Goal: Information Seeking & Learning: Learn about a topic

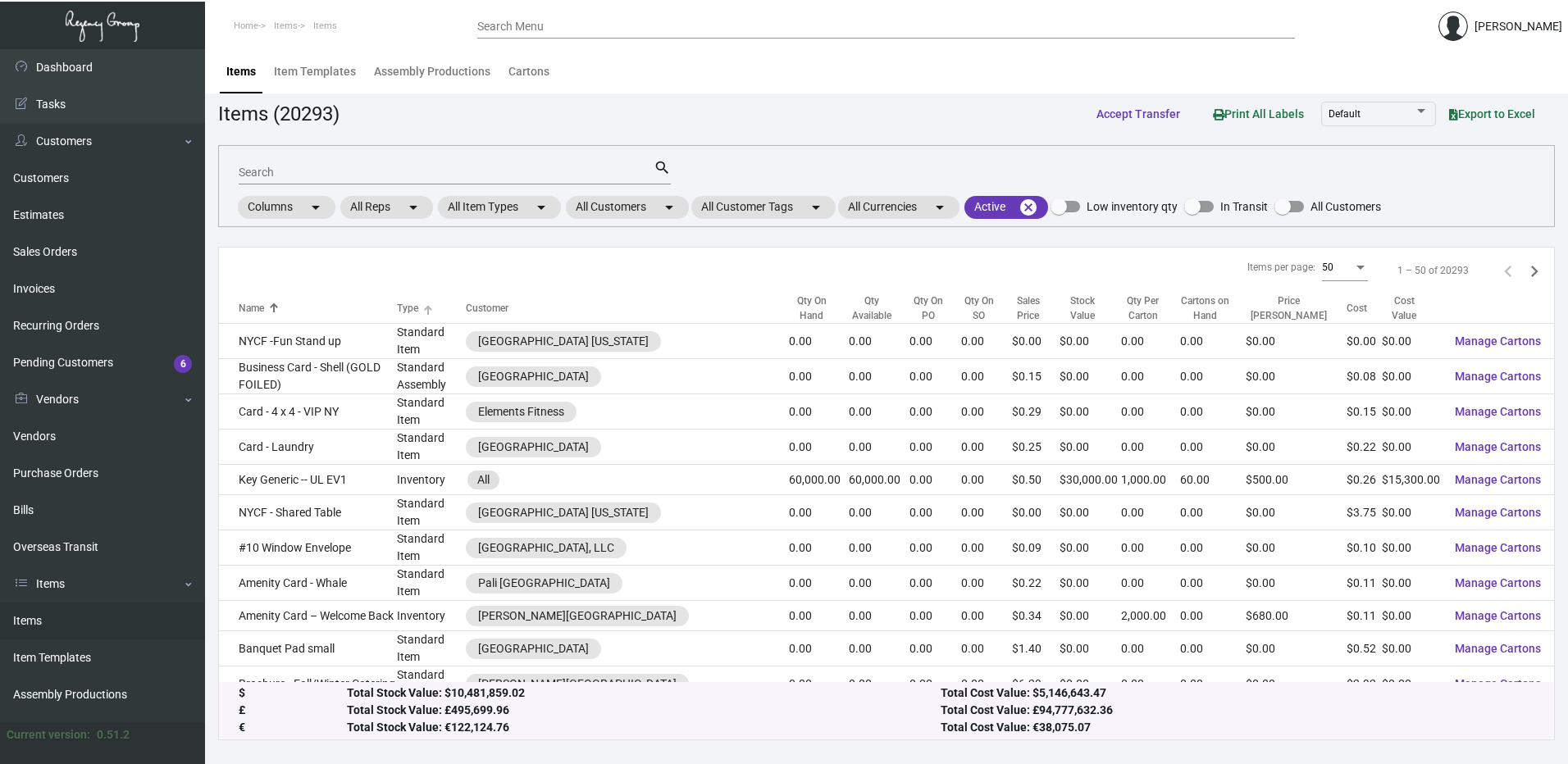
scroll to position [820, 0]
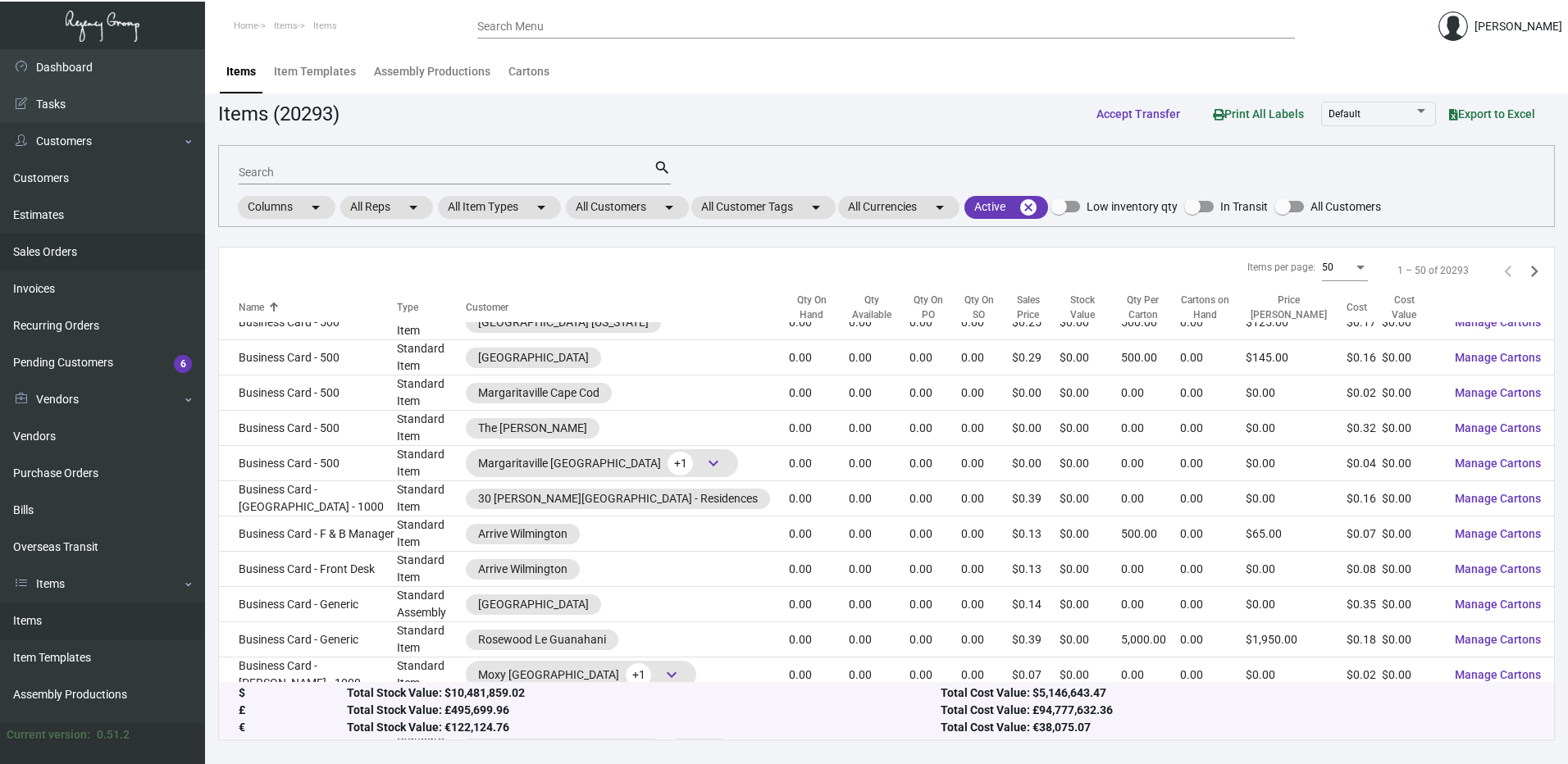
click at [83, 262] on link "Sales Orders" at bounding box center [103, 252] width 205 height 37
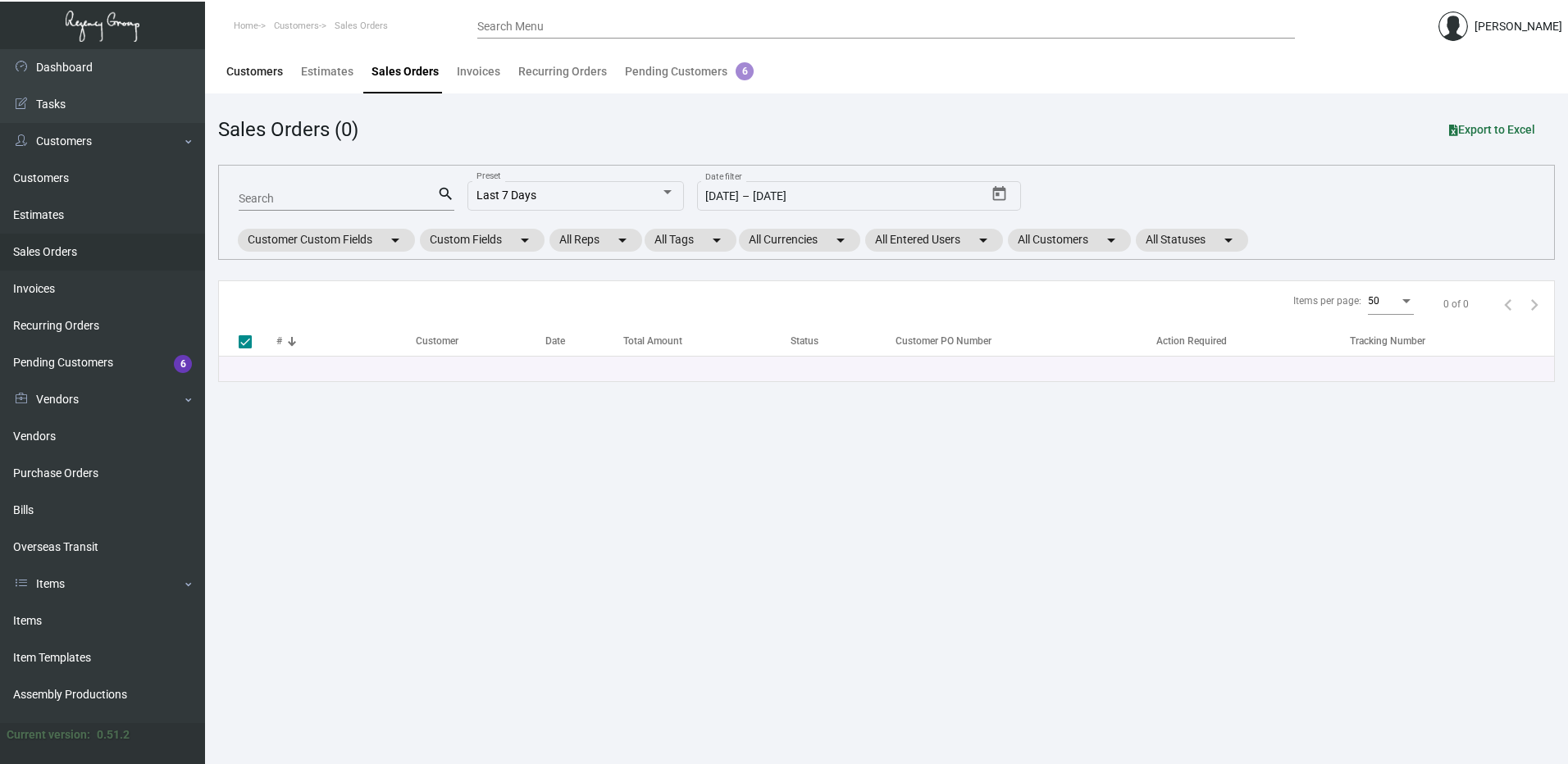
click at [267, 80] on div "Customers" at bounding box center [254, 71] width 57 height 17
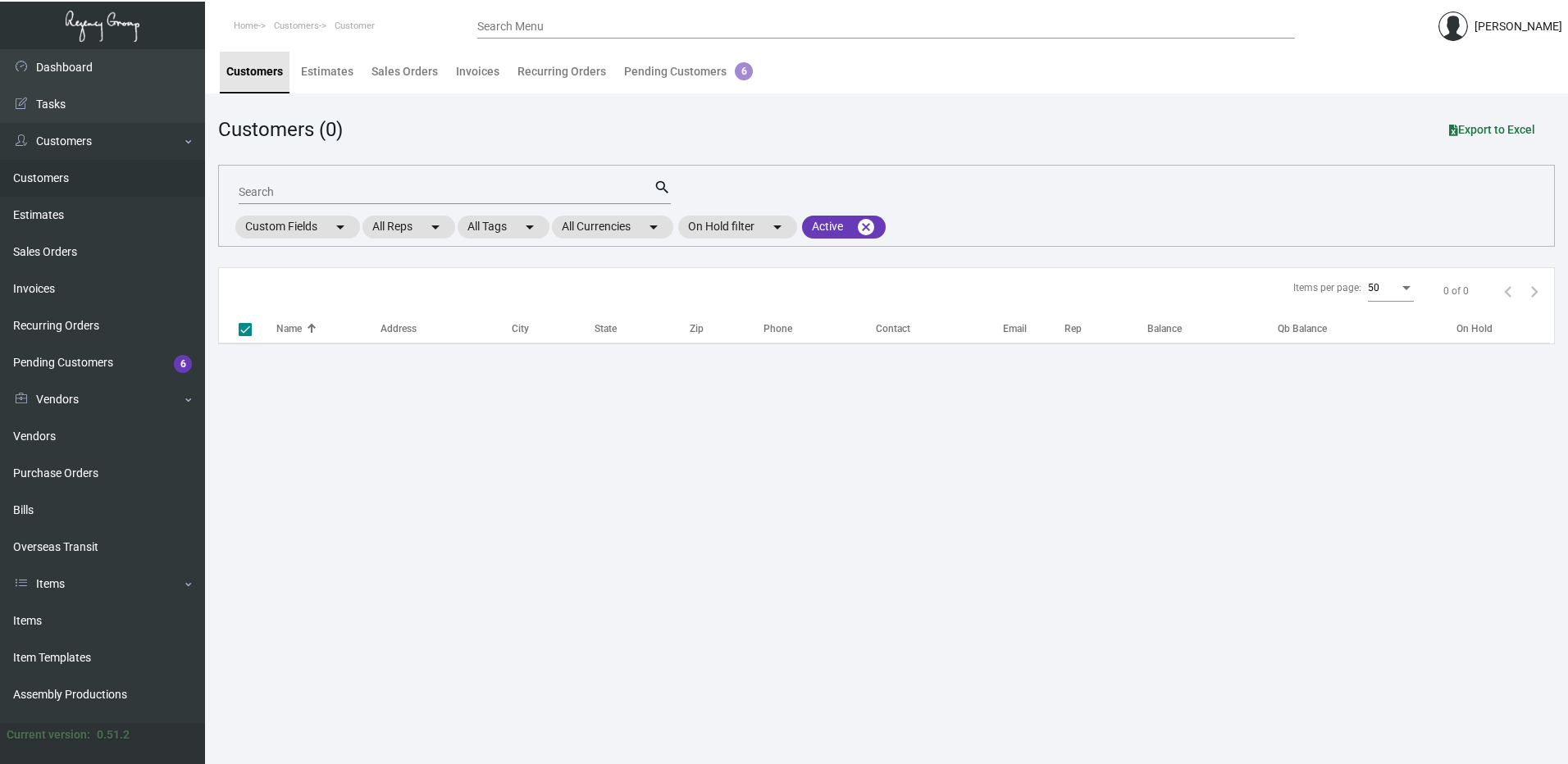
checkbox input "false"
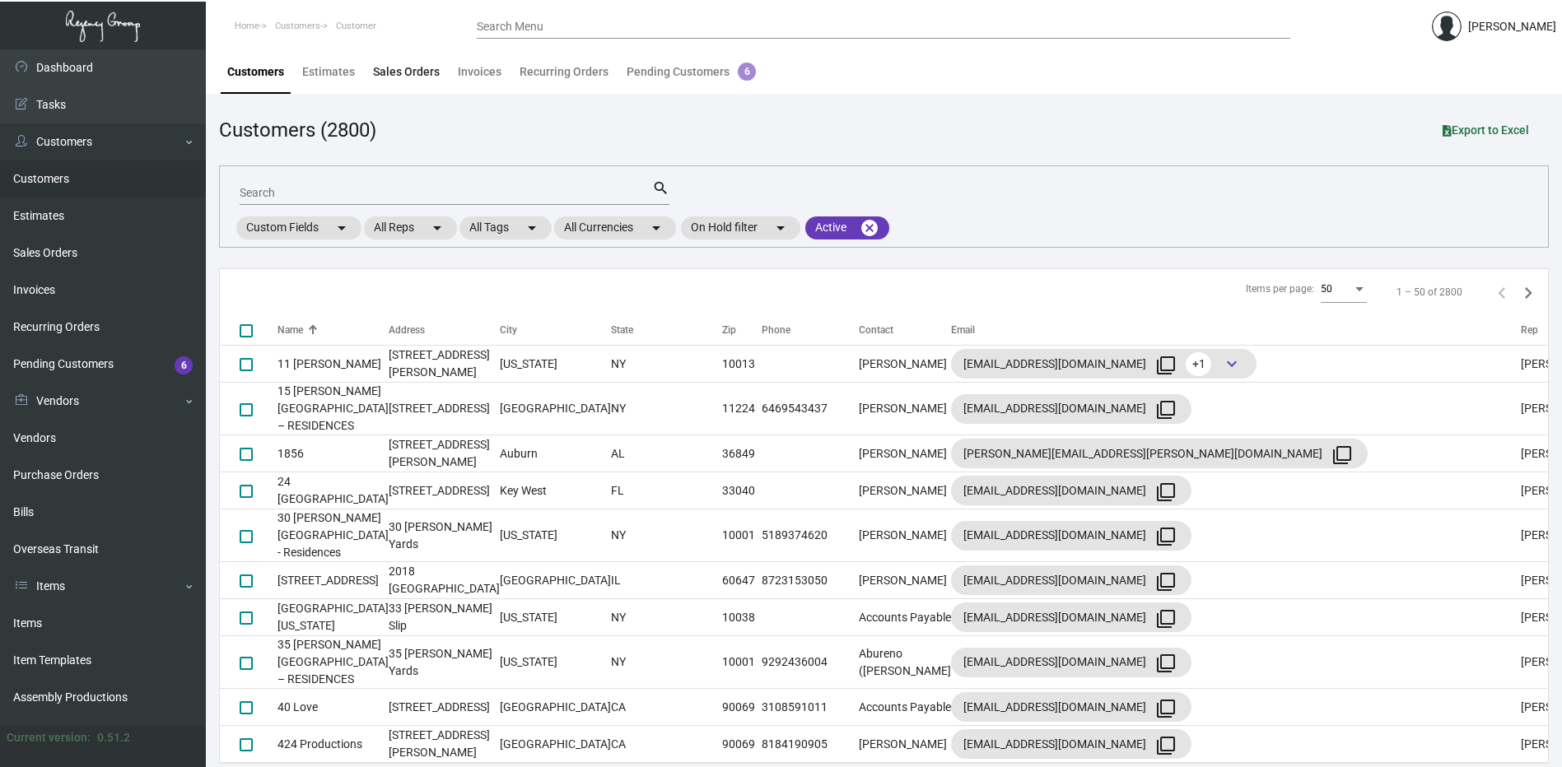
click at [406, 69] on div "Sales Orders" at bounding box center [406, 71] width 67 height 17
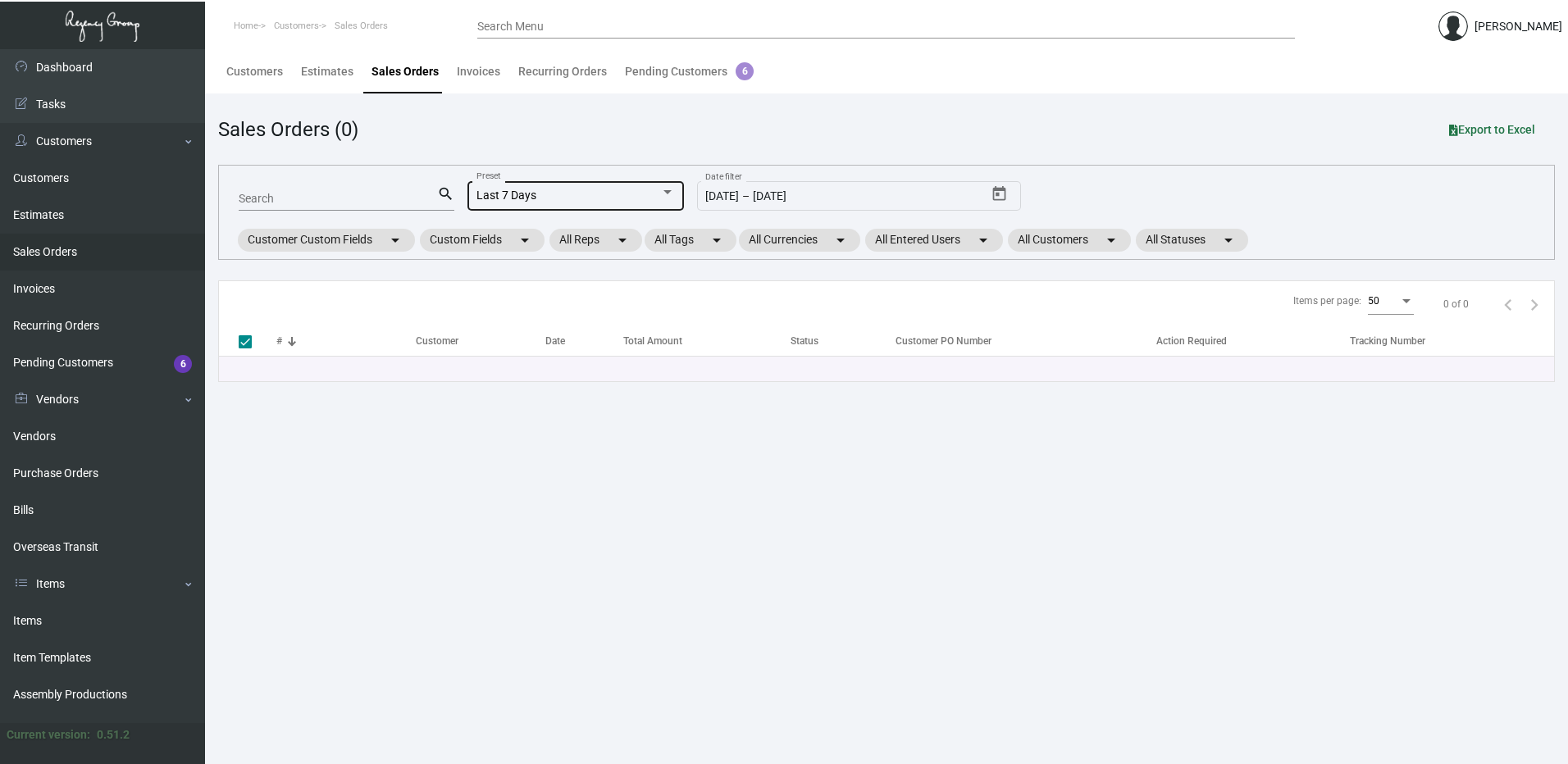
click at [670, 182] on div "Last 7 Days Preset" at bounding box center [575, 194] width 198 height 32
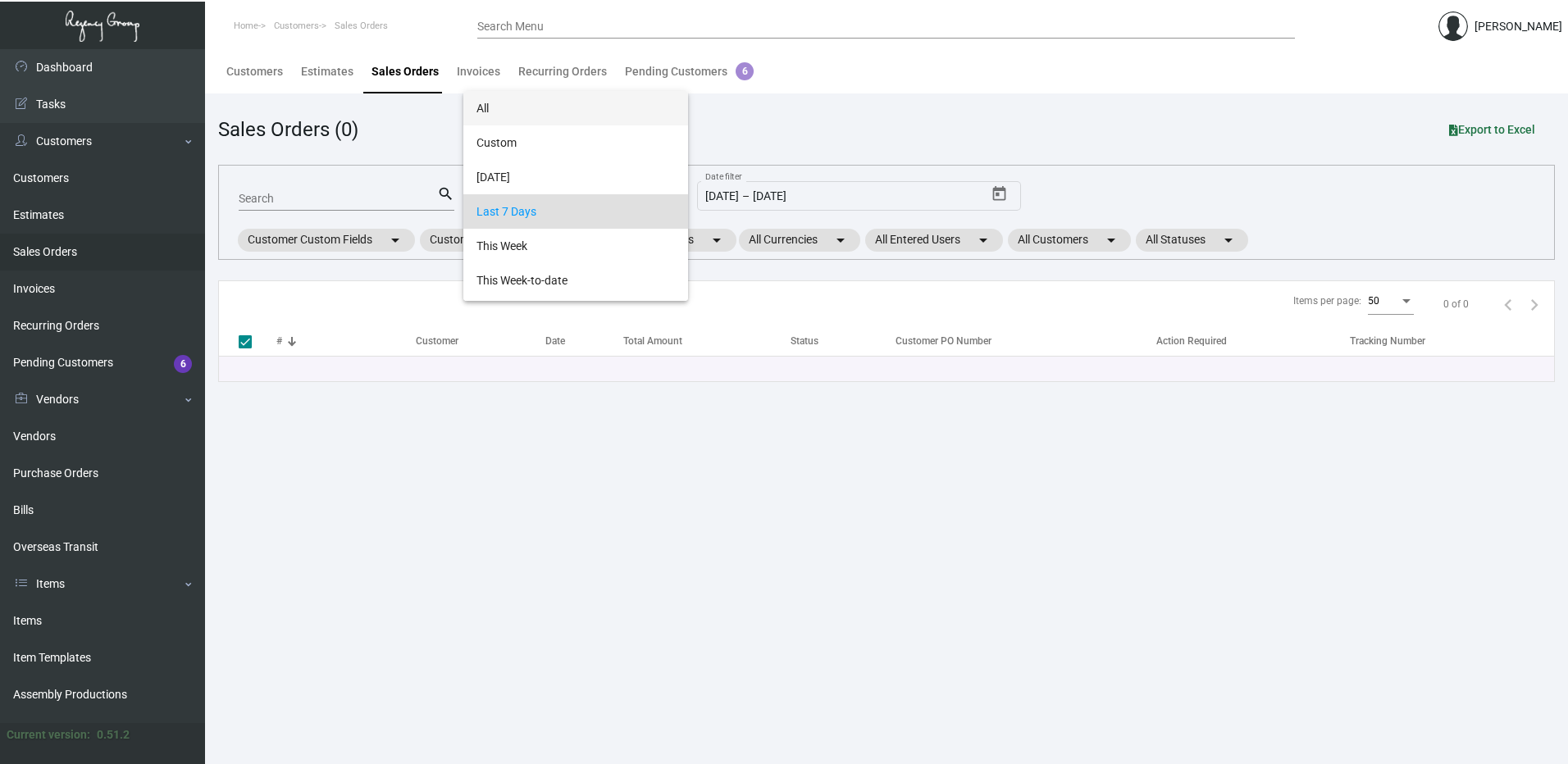
click at [524, 119] on span "All" at bounding box center [575, 108] width 198 height 35
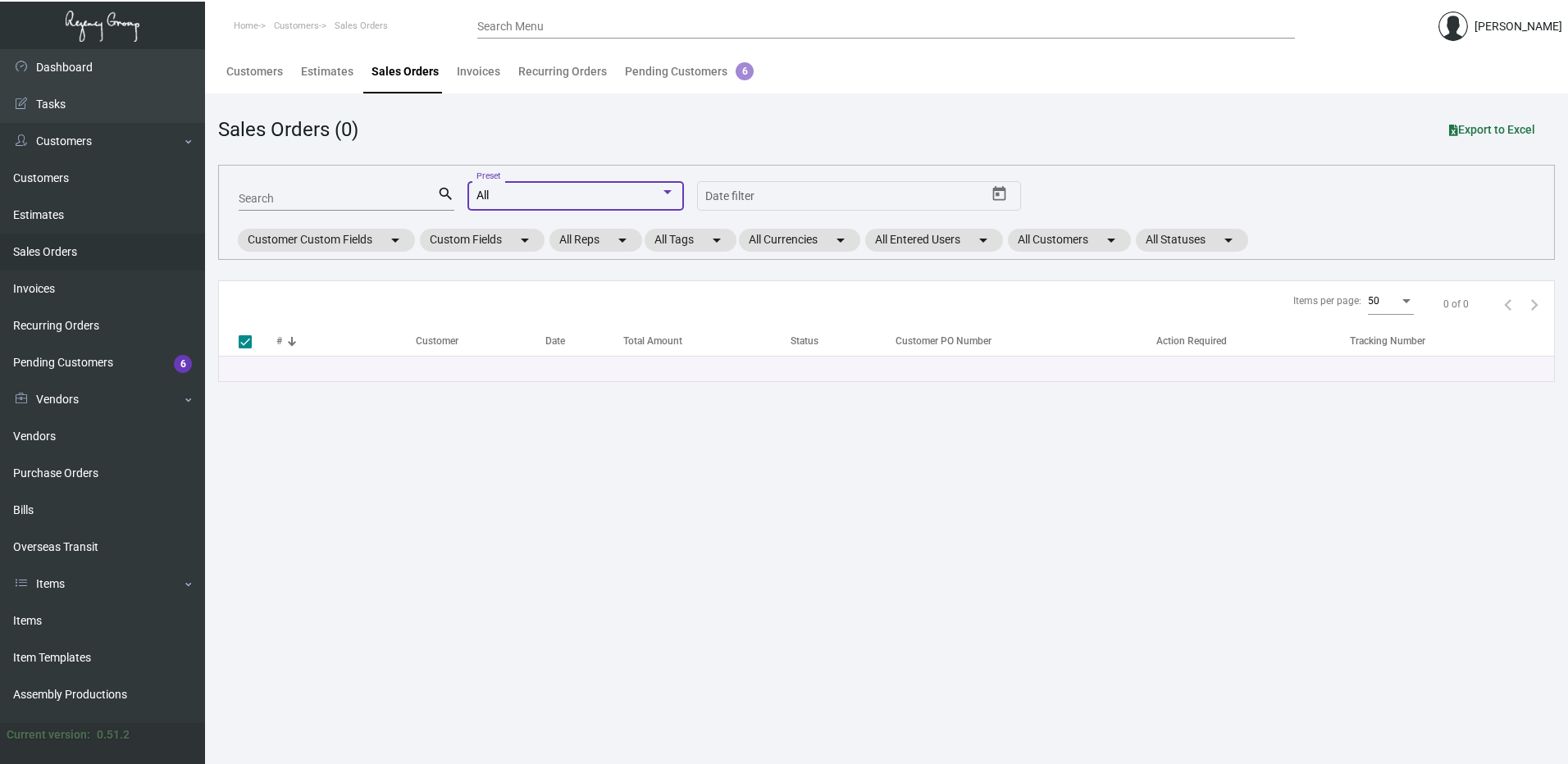
checkbox input "false"
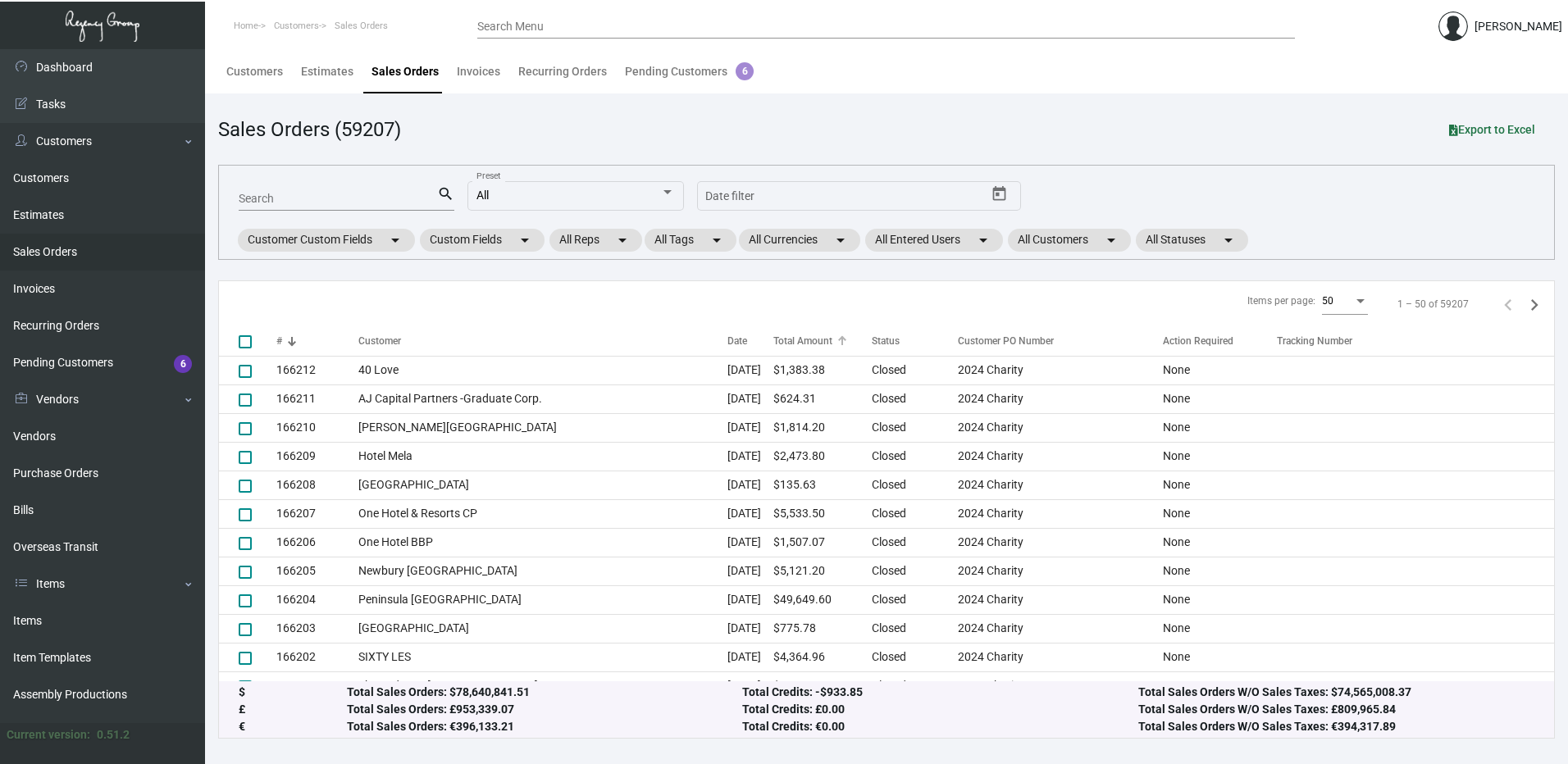
click at [789, 339] on div "Total Amount" at bounding box center [802, 341] width 59 height 15
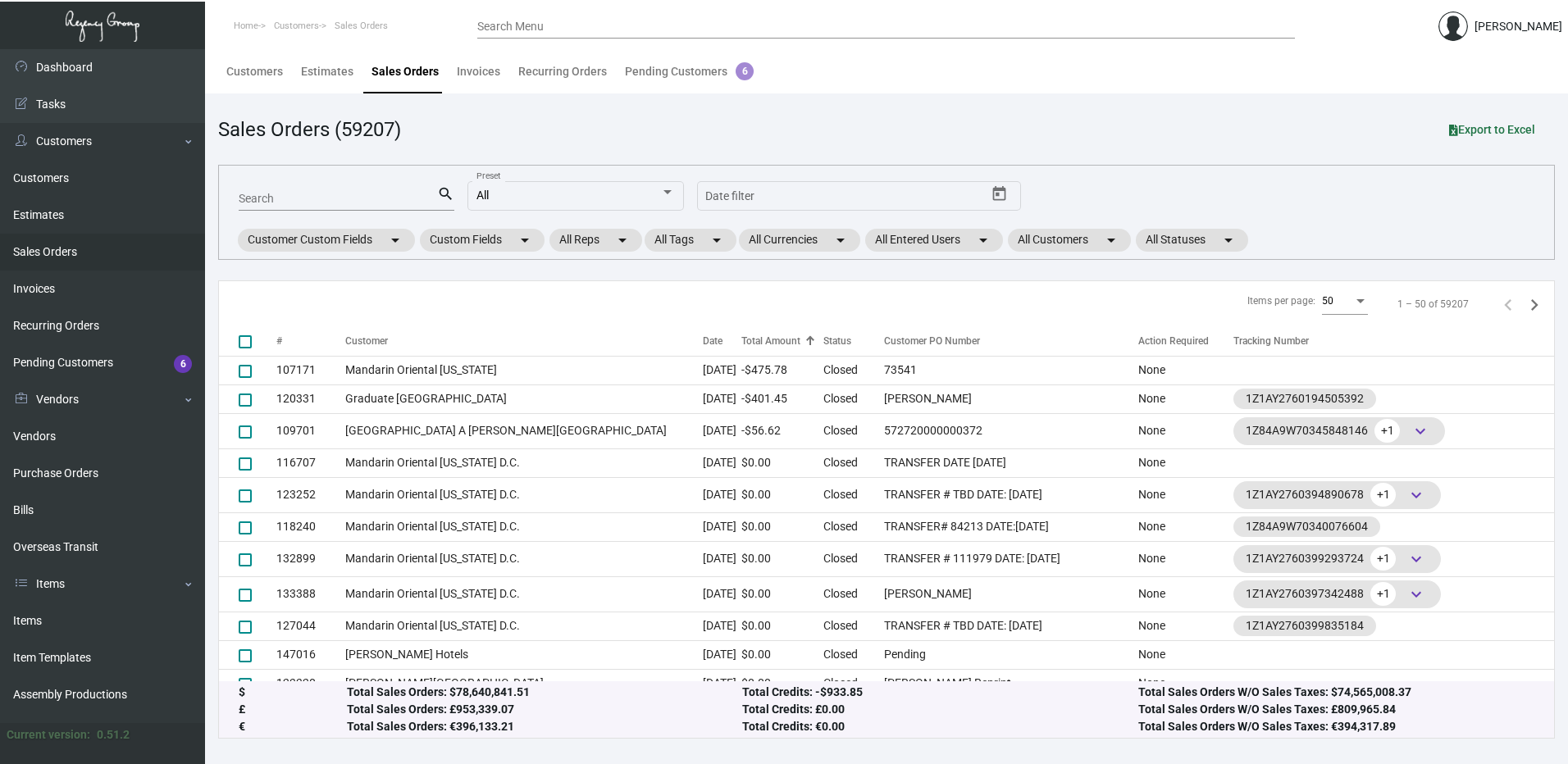
click at [741, 339] on div "Total Amount" at bounding box center [770, 341] width 59 height 15
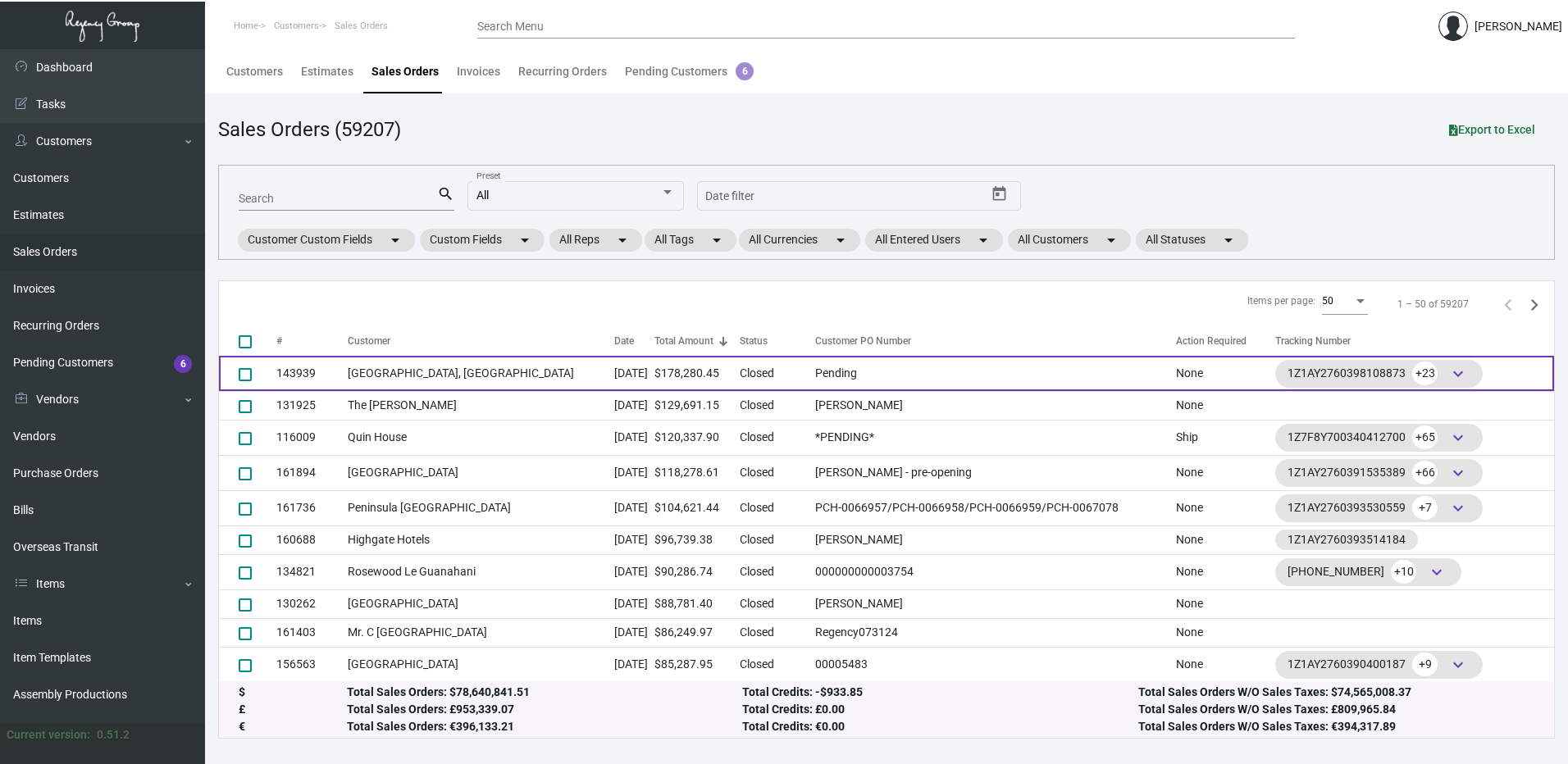
click at [466, 374] on td "[GEOGRAPHIC_DATA], [GEOGRAPHIC_DATA]" at bounding box center [481, 373] width 267 height 35
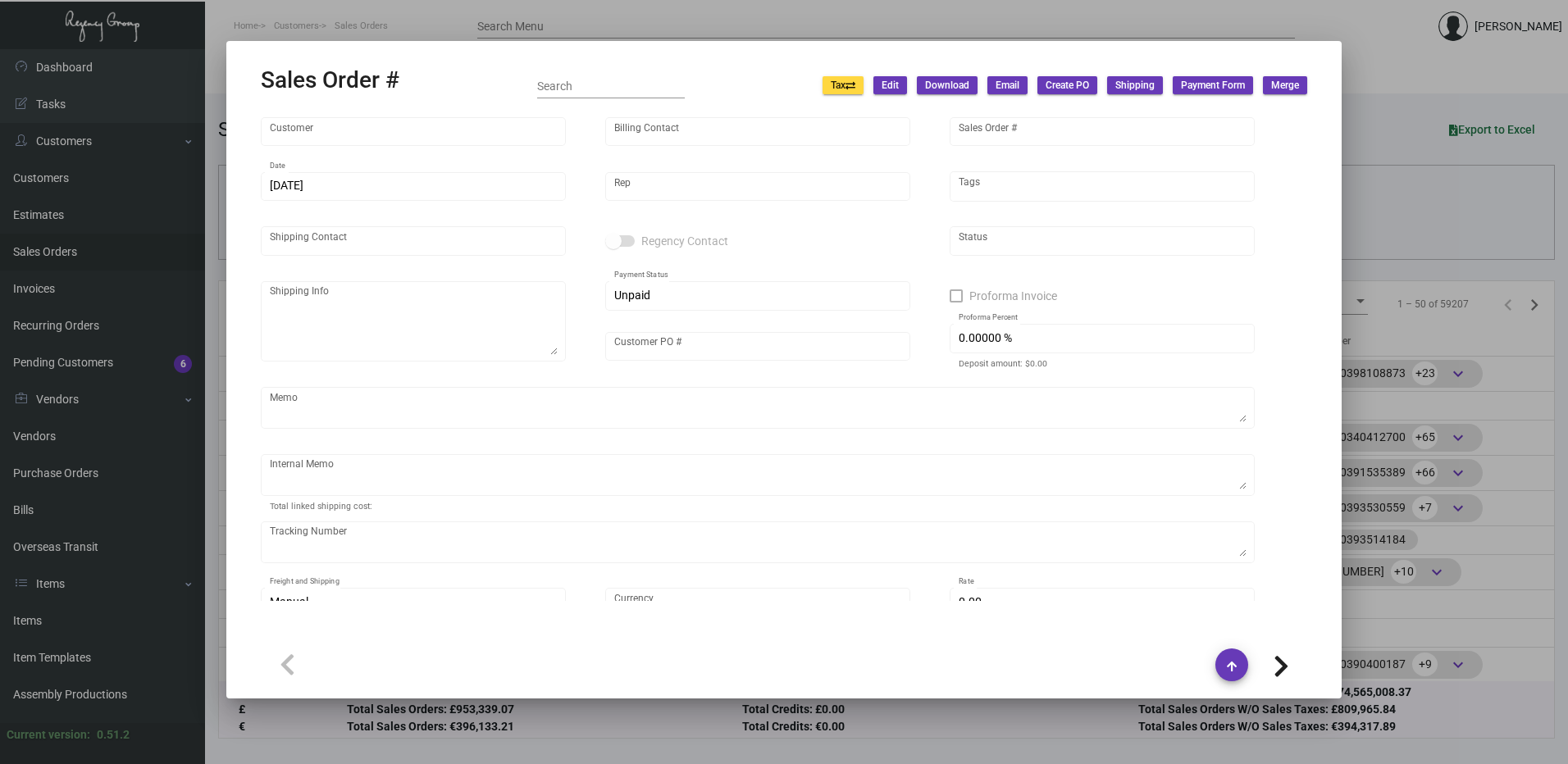
type input "[GEOGRAPHIC_DATA], [GEOGRAPHIC_DATA]"
type input "dba [GEOGRAPHIC_DATA], A [GEOGRAPHIC_DATA]"
type input "143939"
type input "[DATE]"
type input "[PERSON_NAME]"
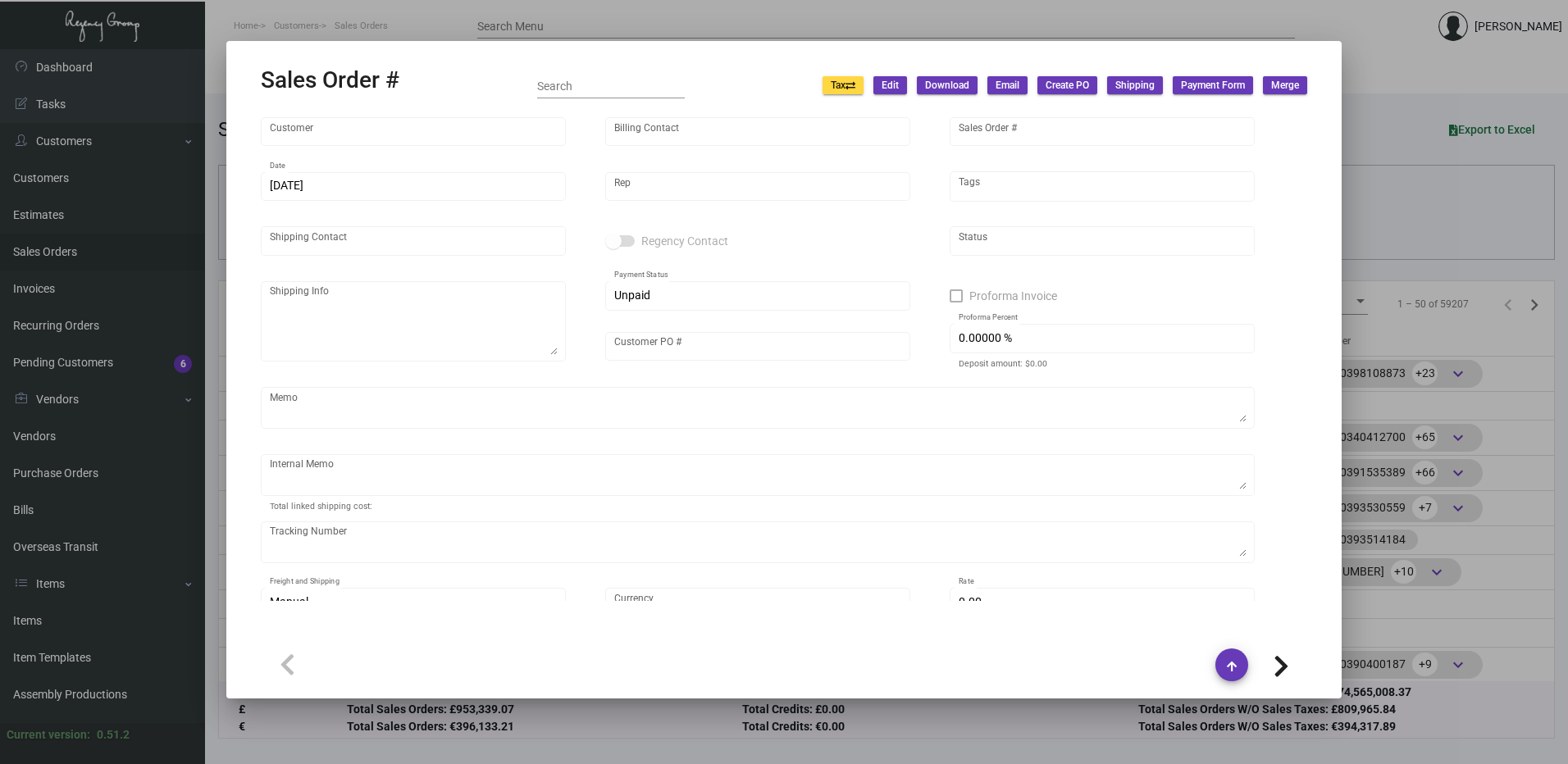
type input "[PERSON_NAME]"
type textarea "[GEOGRAPHIC_DATA], [GEOGRAPHIC_DATA] - [GEOGRAPHIC_DATA][PERSON_NAME] [STREET_A…"
type input "Pending"
type input "50.00000 %"
type textarea "Shipped from Americal by FedEx Ground TK# 772520052376 Cost $59.09 only Laundry…"
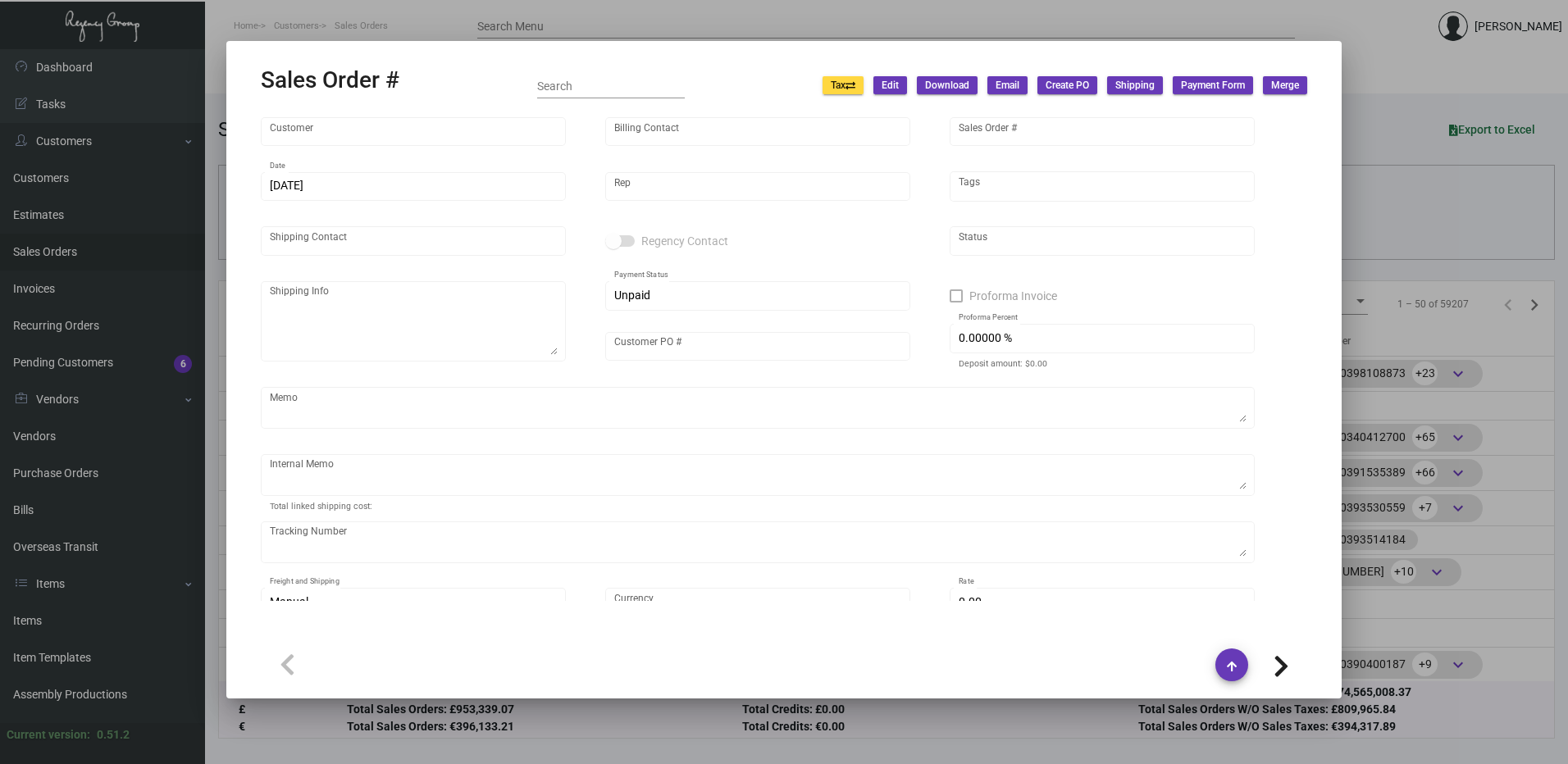
type input "United States Dollar $"
type input "$ 11,987.95"
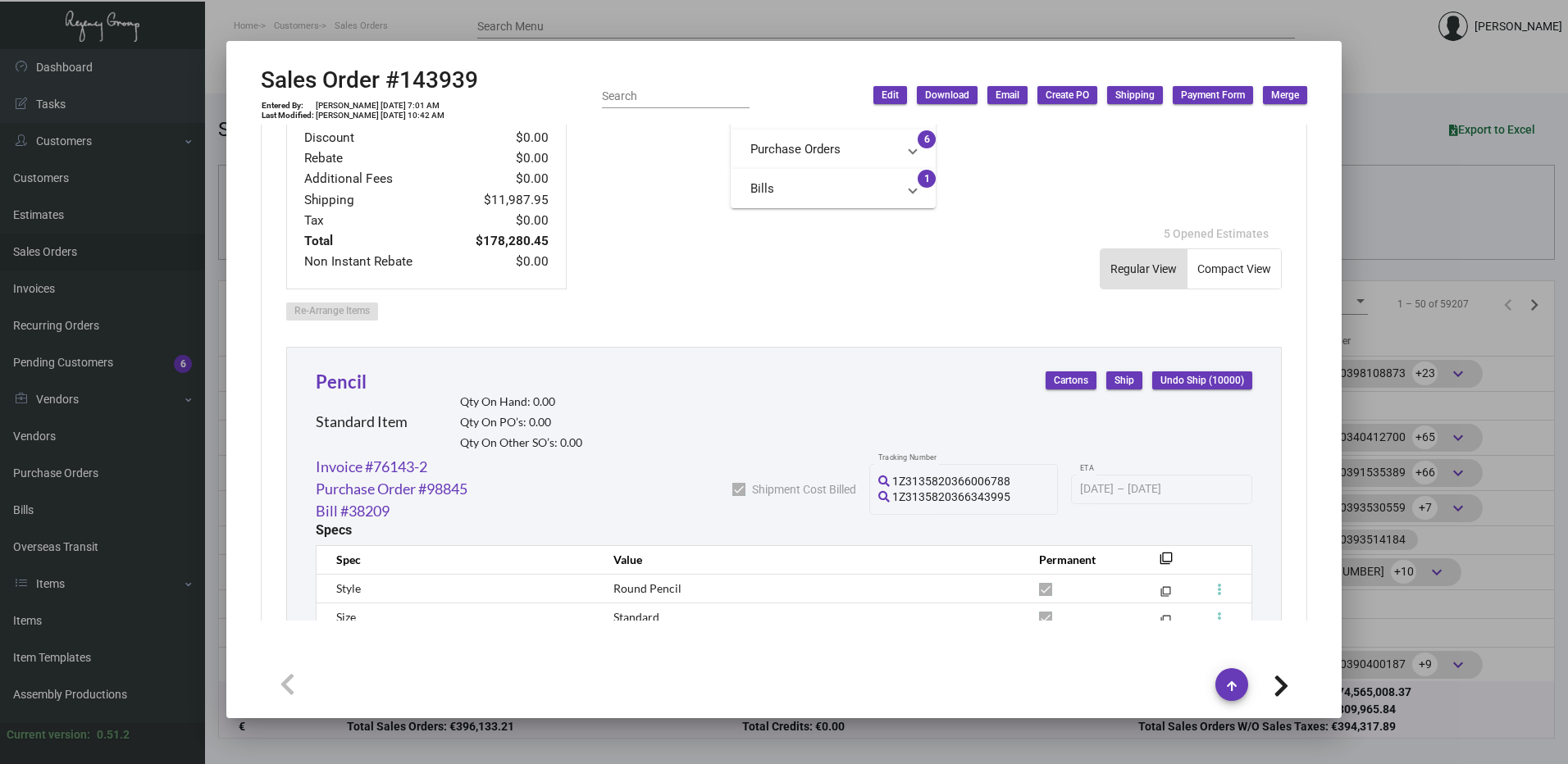
scroll to position [738, 0]
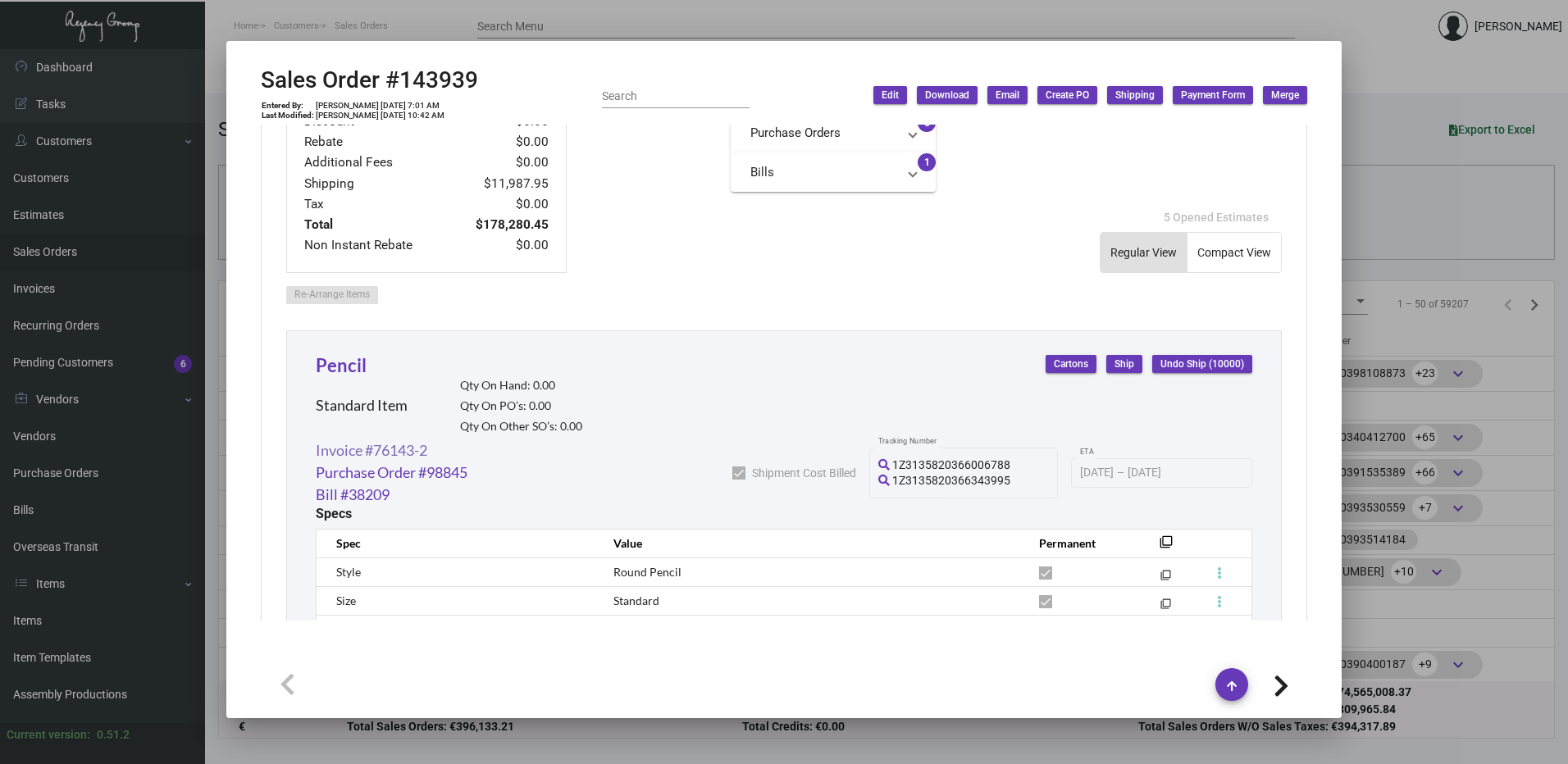
click at [407, 452] on link "Invoice #76143-2" at bounding box center [372, 450] width 112 height 22
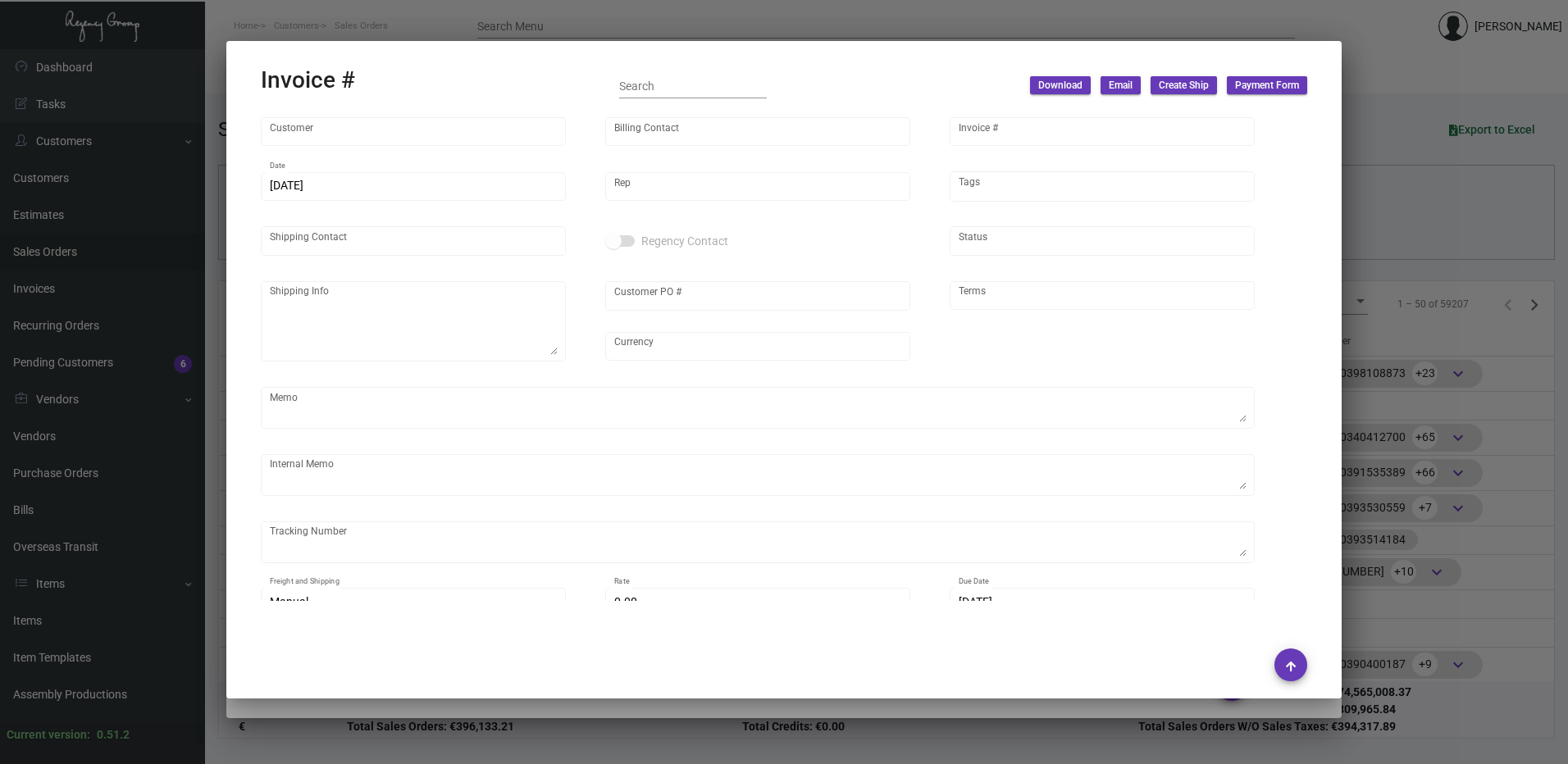
type input "[GEOGRAPHIC_DATA], [GEOGRAPHIC_DATA]"
type input "dba [GEOGRAPHIC_DATA], A [GEOGRAPHIC_DATA]"
type input "76143-2"
type input "[DATE]"
type input "[PERSON_NAME]"
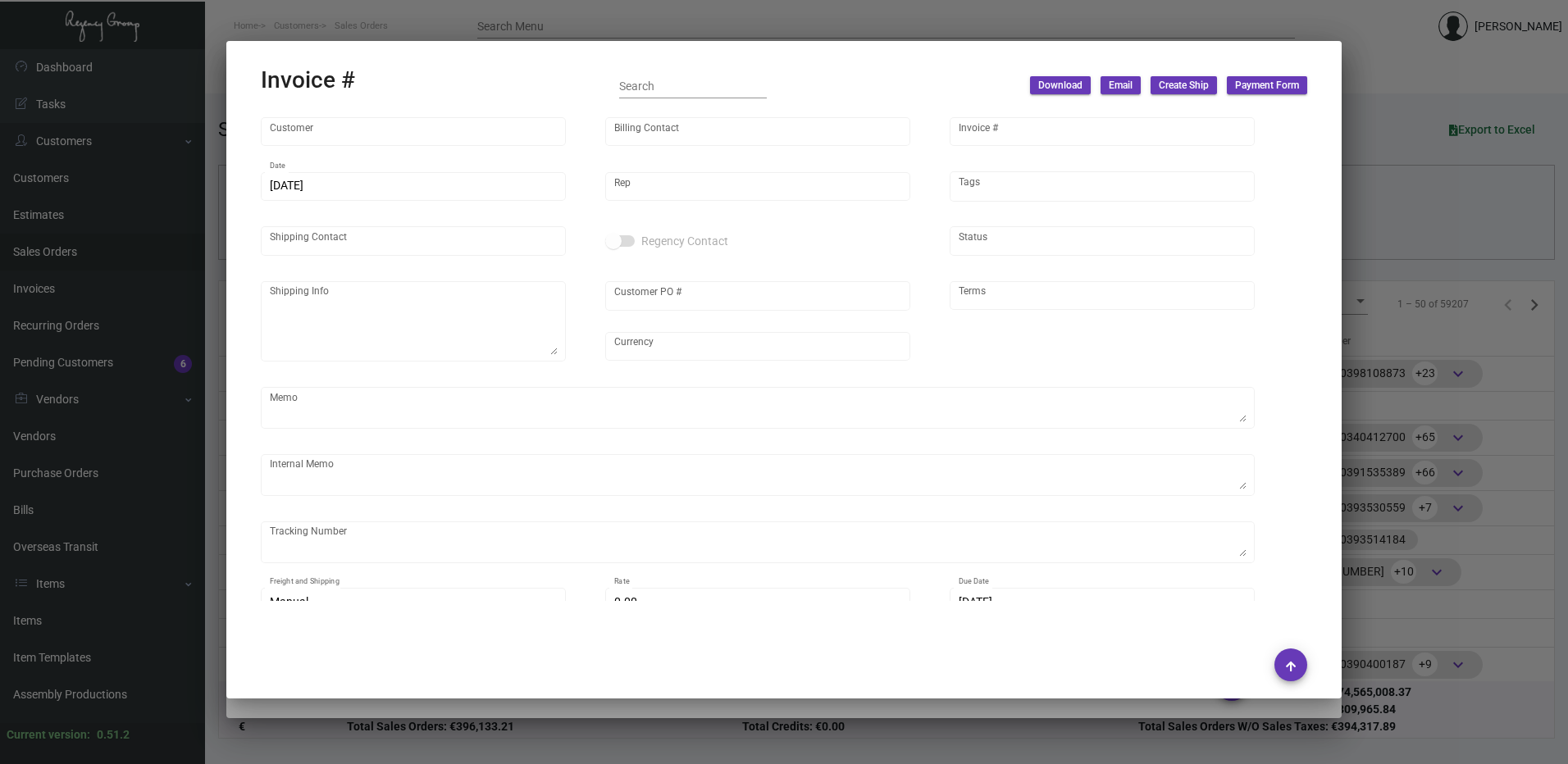
type input "[PERSON_NAME]"
type textarea "[GEOGRAPHIC_DATA], [GEOGRAPHIC_DATA] - [GEOGRAPHIC_DATA][PERSON_NAME] [STREET_A…"
type input "POKVL0003918"
type input "United States Dollar $"
type input "Net 30"
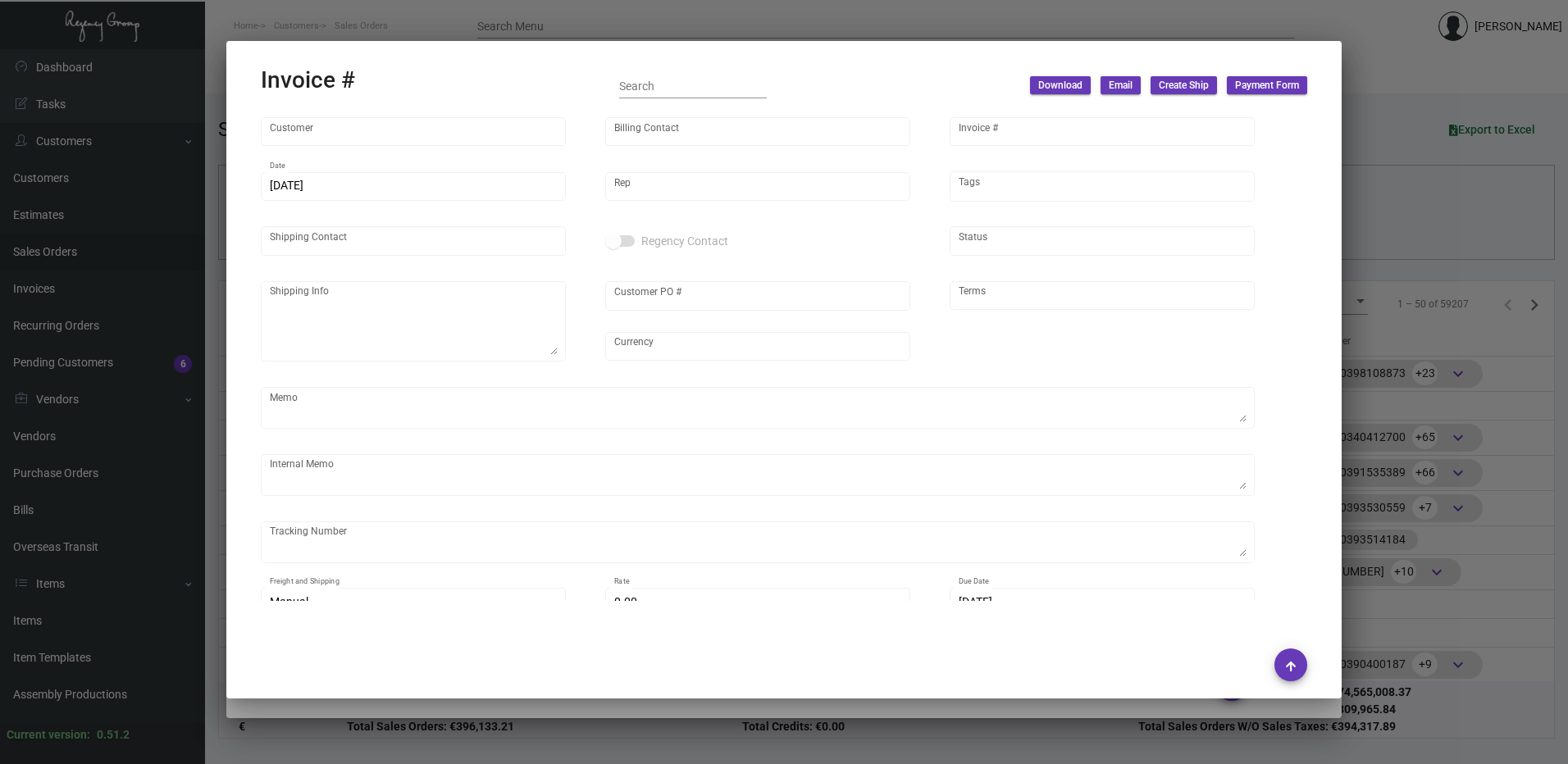
type textarea "Shipped from Americal by FedEx Ground TK# 772520052376 Cost $59.09 only Laundry…"
type input "$ 1,436.79"
type input "[DATE]"
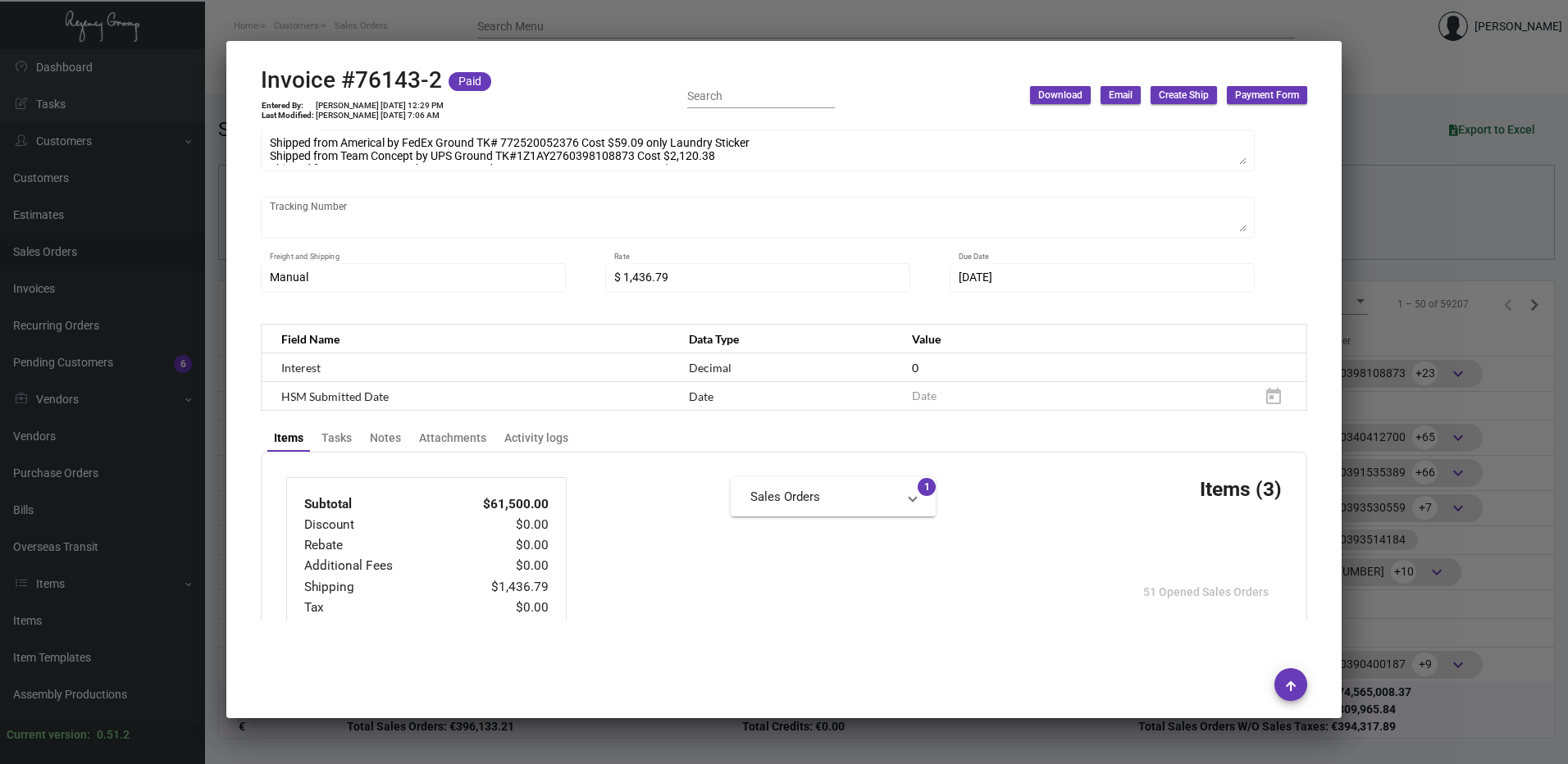
scroll to position [410, 0]
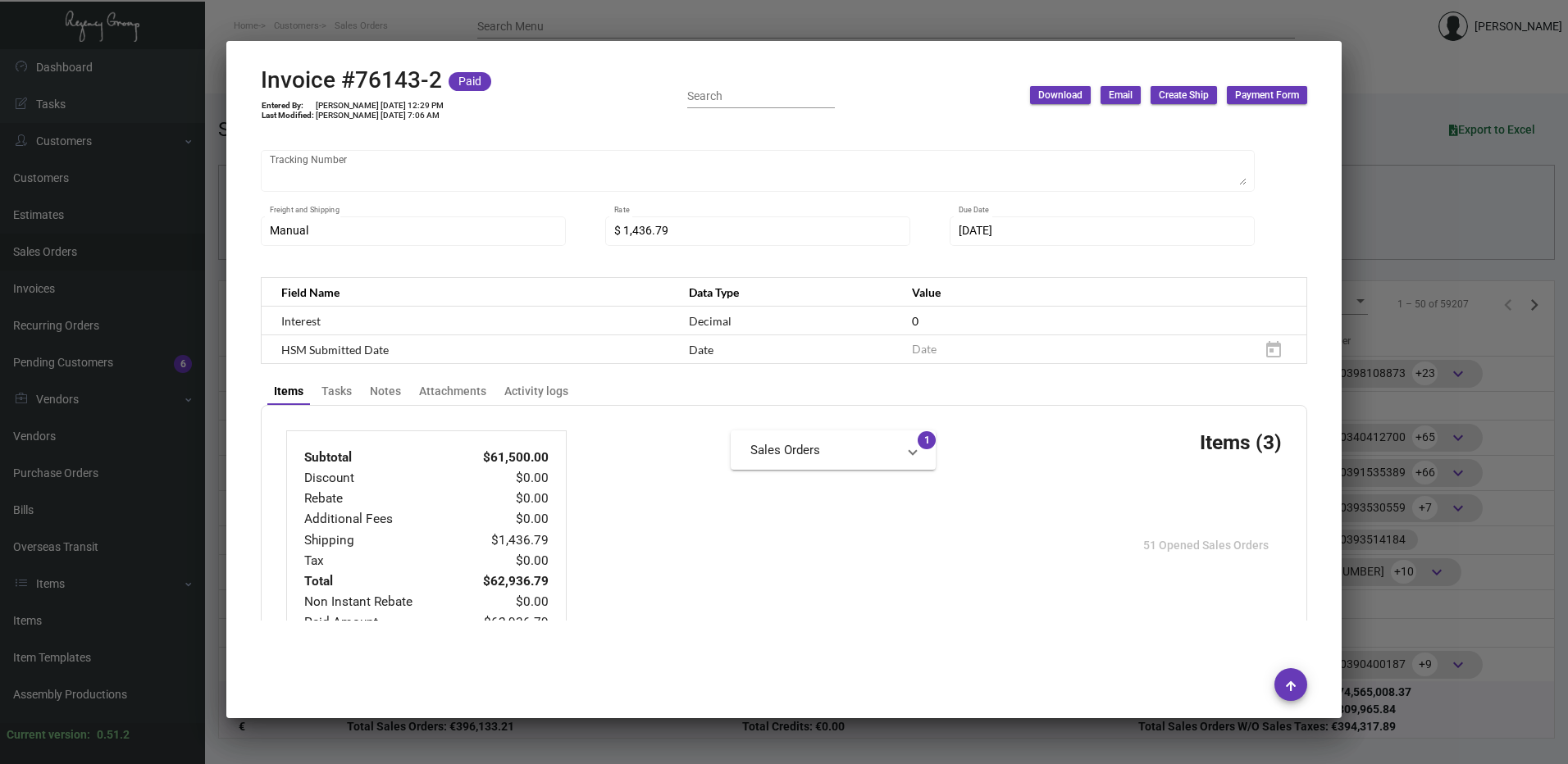
click at [717, 12] on div at bounding box center [784, 382] width 1568 height 764
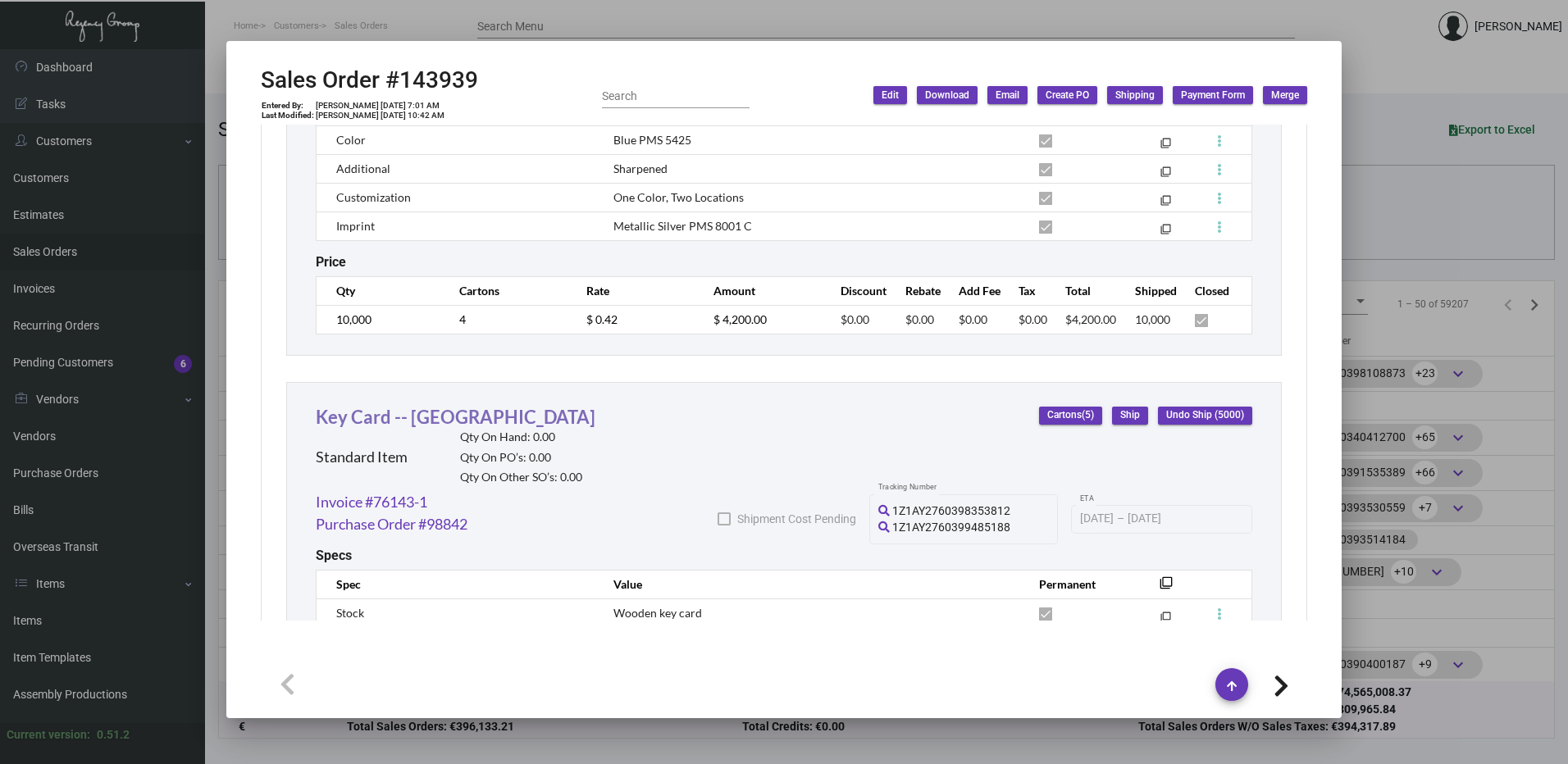
scroll to position [1230, 0]
click at [416, 497] on link "Invoice #76143-1" at bounding box center [372, 500] width 112 height 22
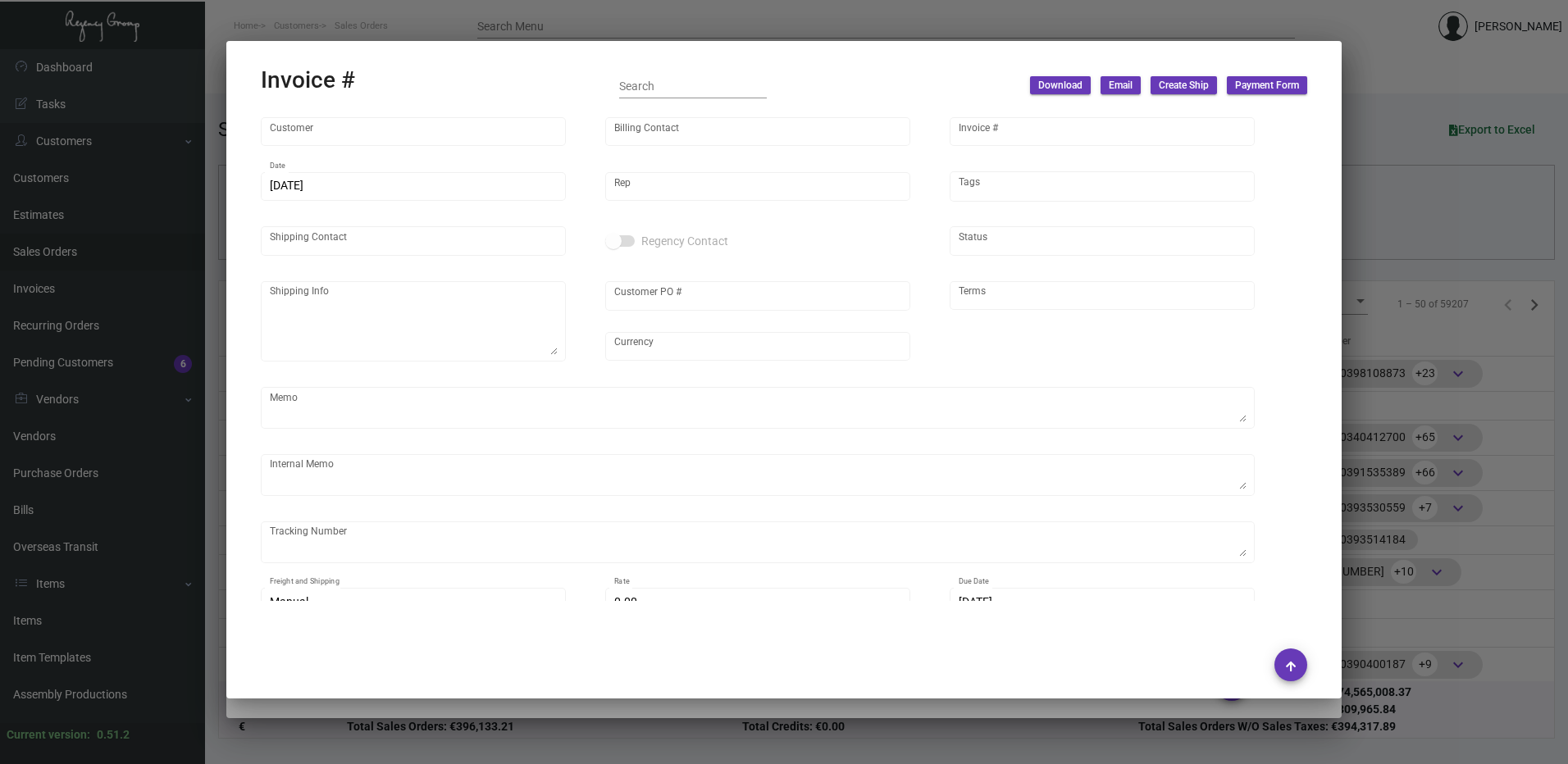
type input "[GEOGRAPHIC_DATA], [GEOGRAPHIC_DATA]"
type input "dba [GEOGRAPHIC_DATA], A [GEOGRAPHIC_DATA]"
type input "76143-1"
type input "[DATE]"
type input "[PERSON_NAME]"
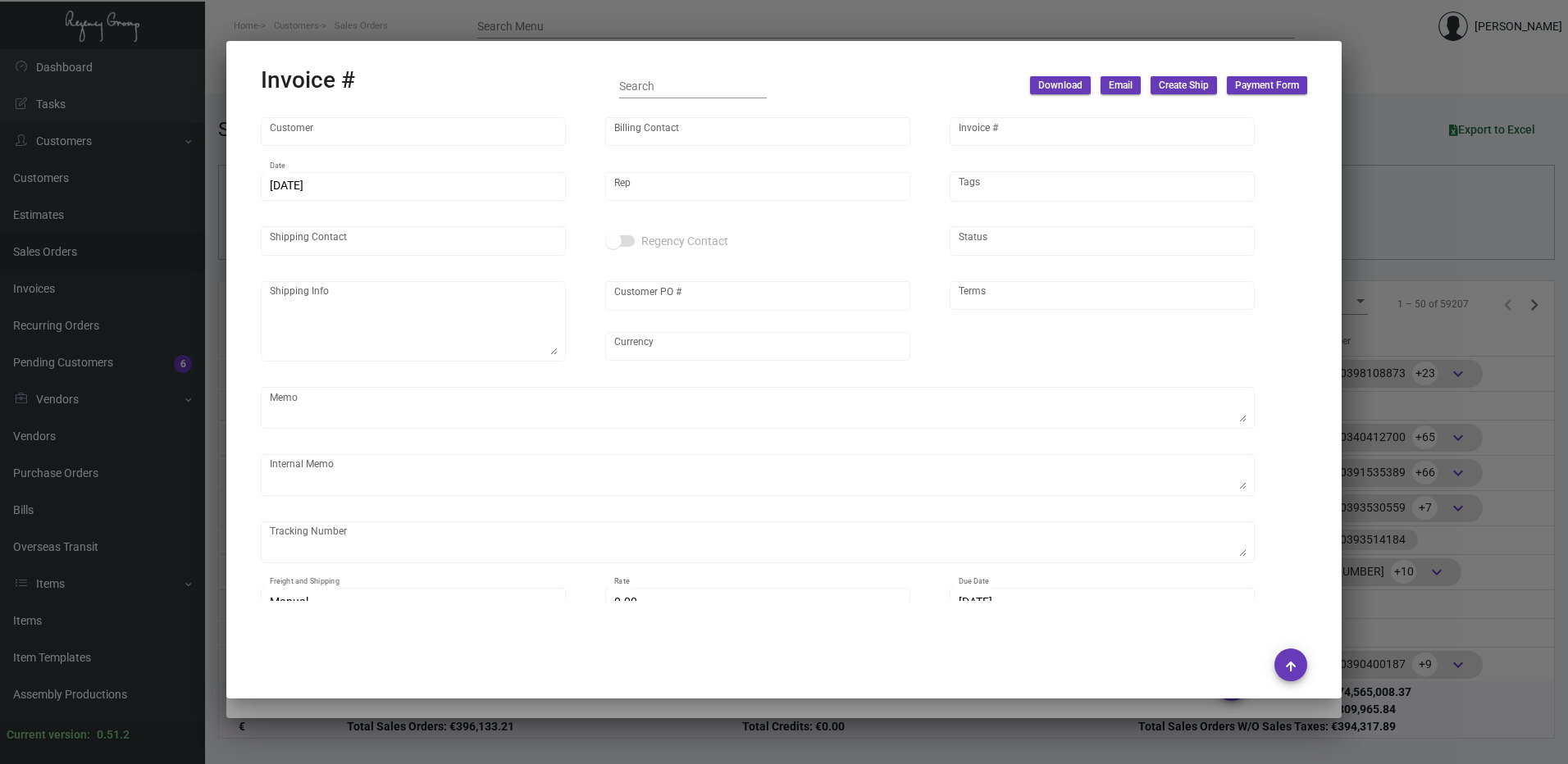
type input "[PERSON_NAME]"
type textarea "[GEOGRAPHIC_DATA], [GEOGRAPHIC_DATA] - [GEOGRAPHIC_DATA][PERSON_NAME] [STREET_A…"
type input "POKVL0003918"
type input "United States Dollar $"
type input "Net 30"
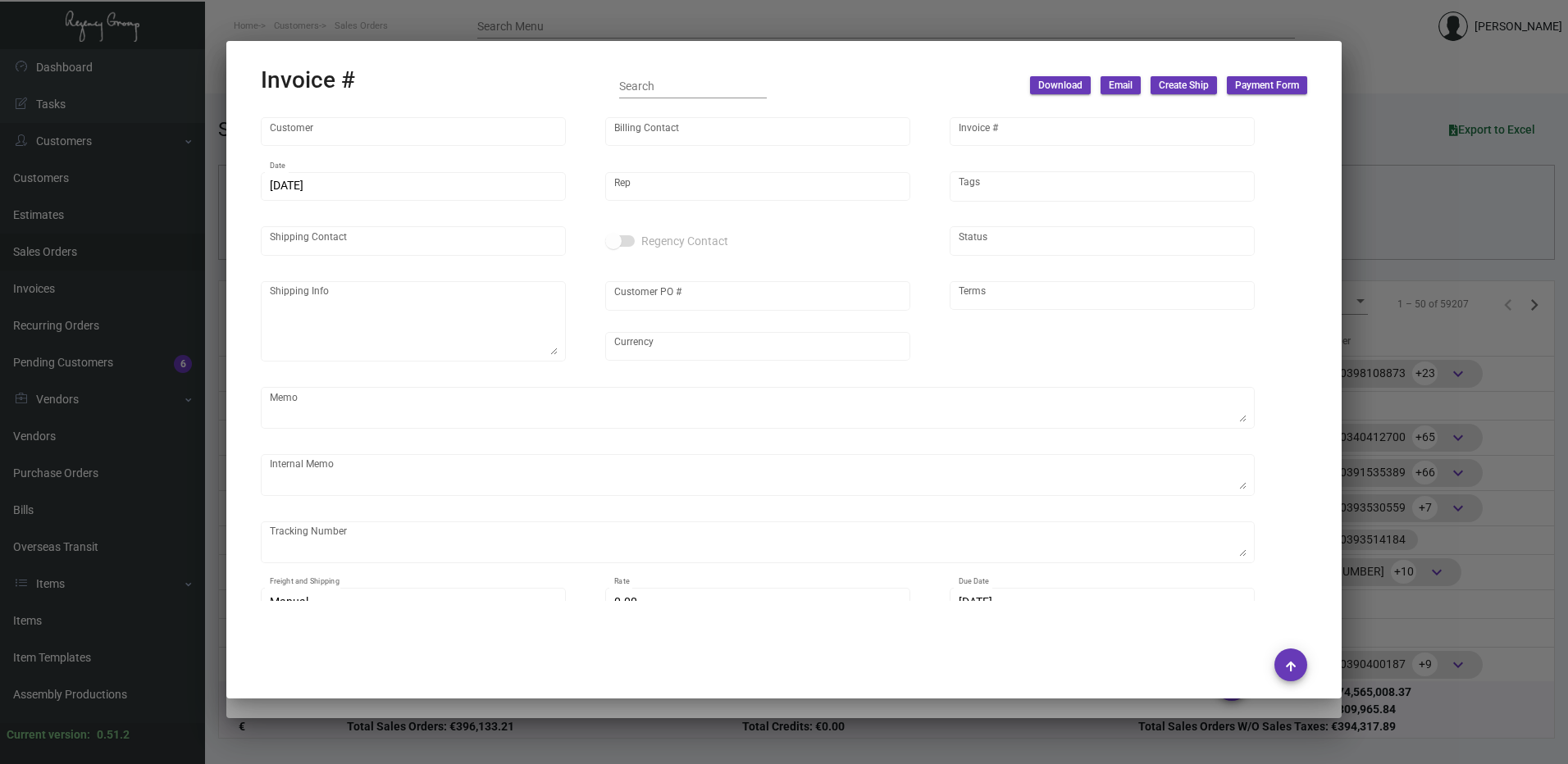
type textarea "Shipped from Americal by FedEx Ground TK# 772520052376 Cost $59.09 only Laundry…"
type input "$ 4,829.58"
type input "[DATE]"
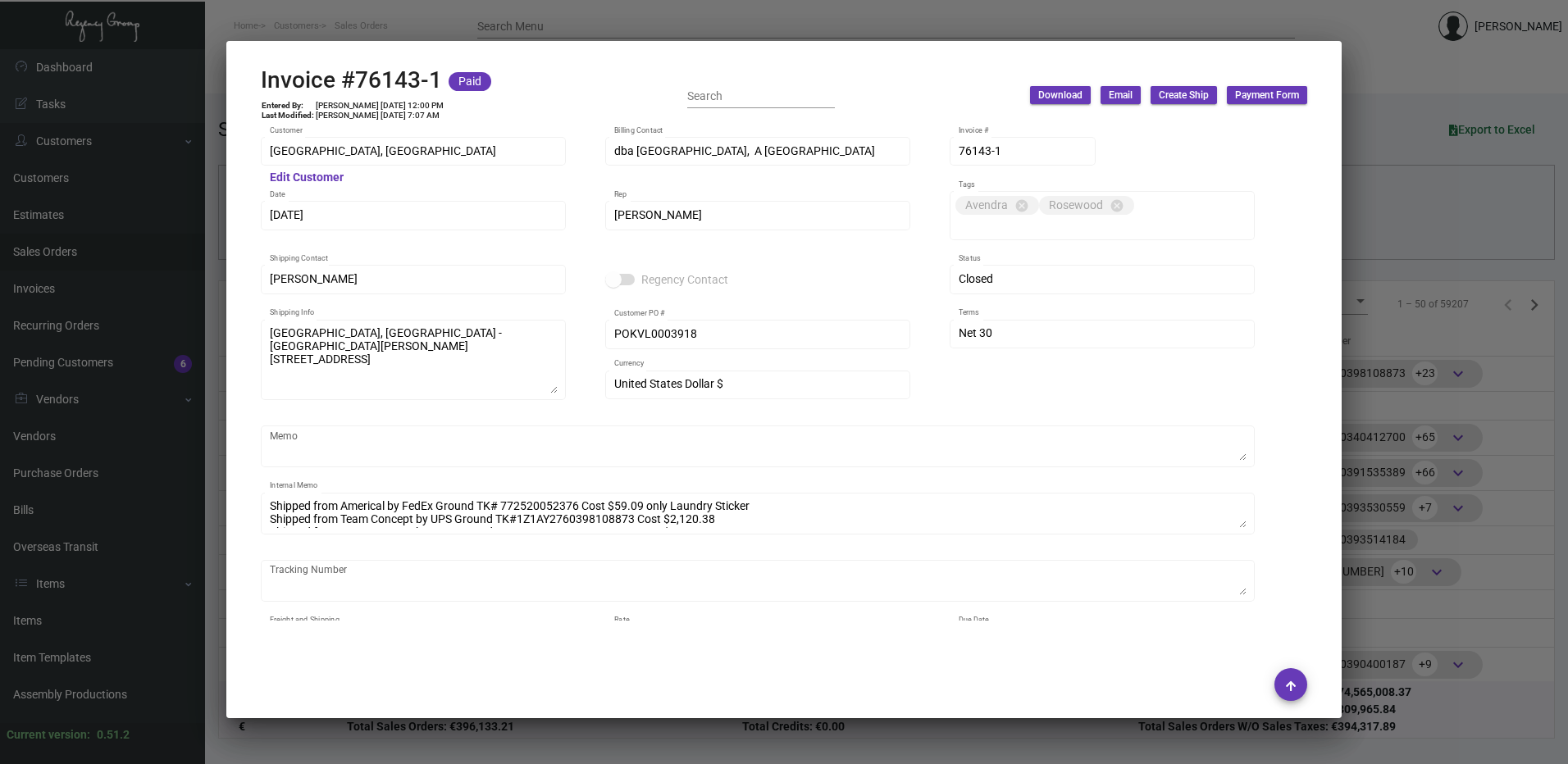
scroll to position [656, 0]
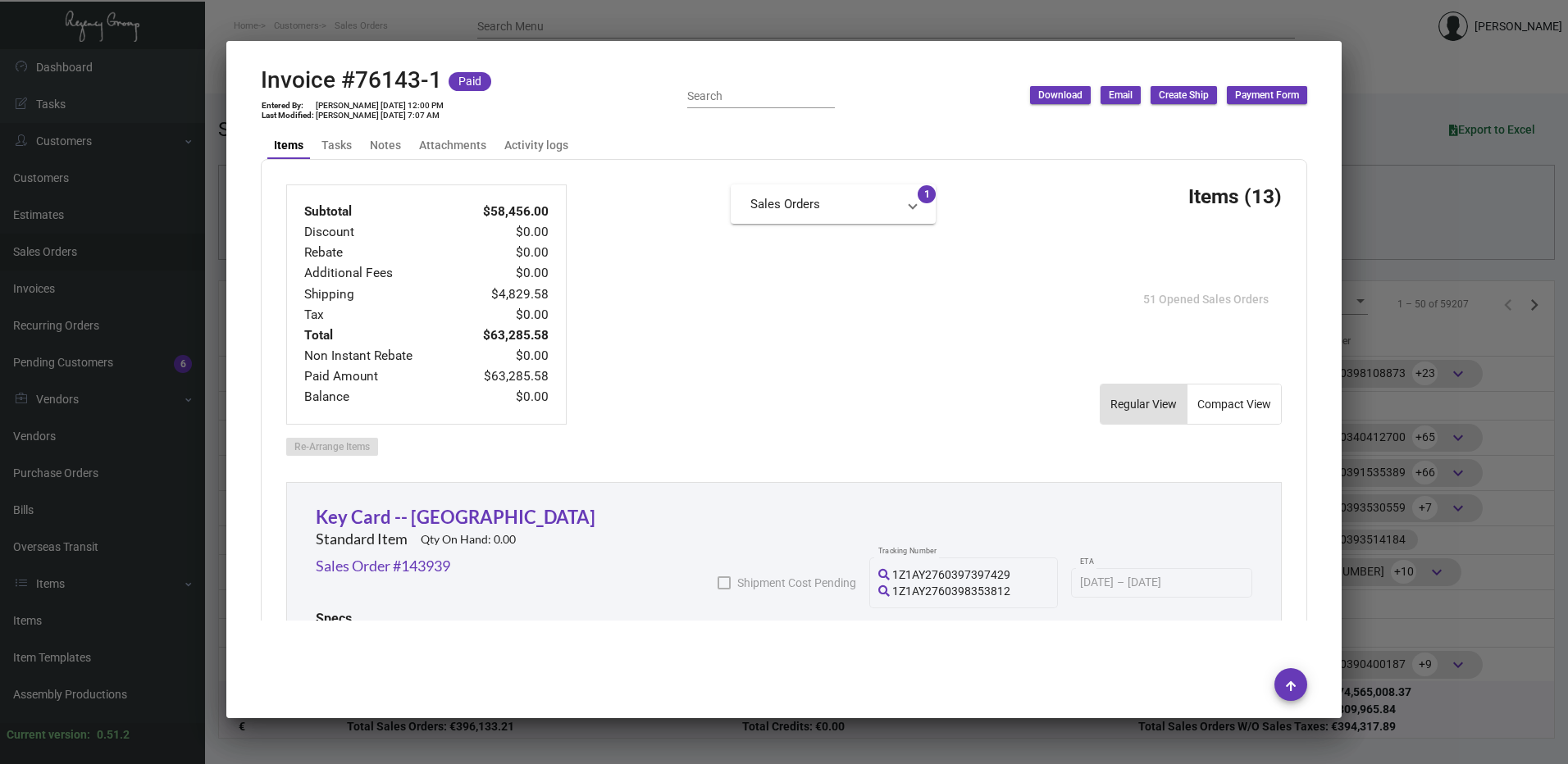
click at [613, 22] on div at bounding box center [784, 382] width 1568 height 764
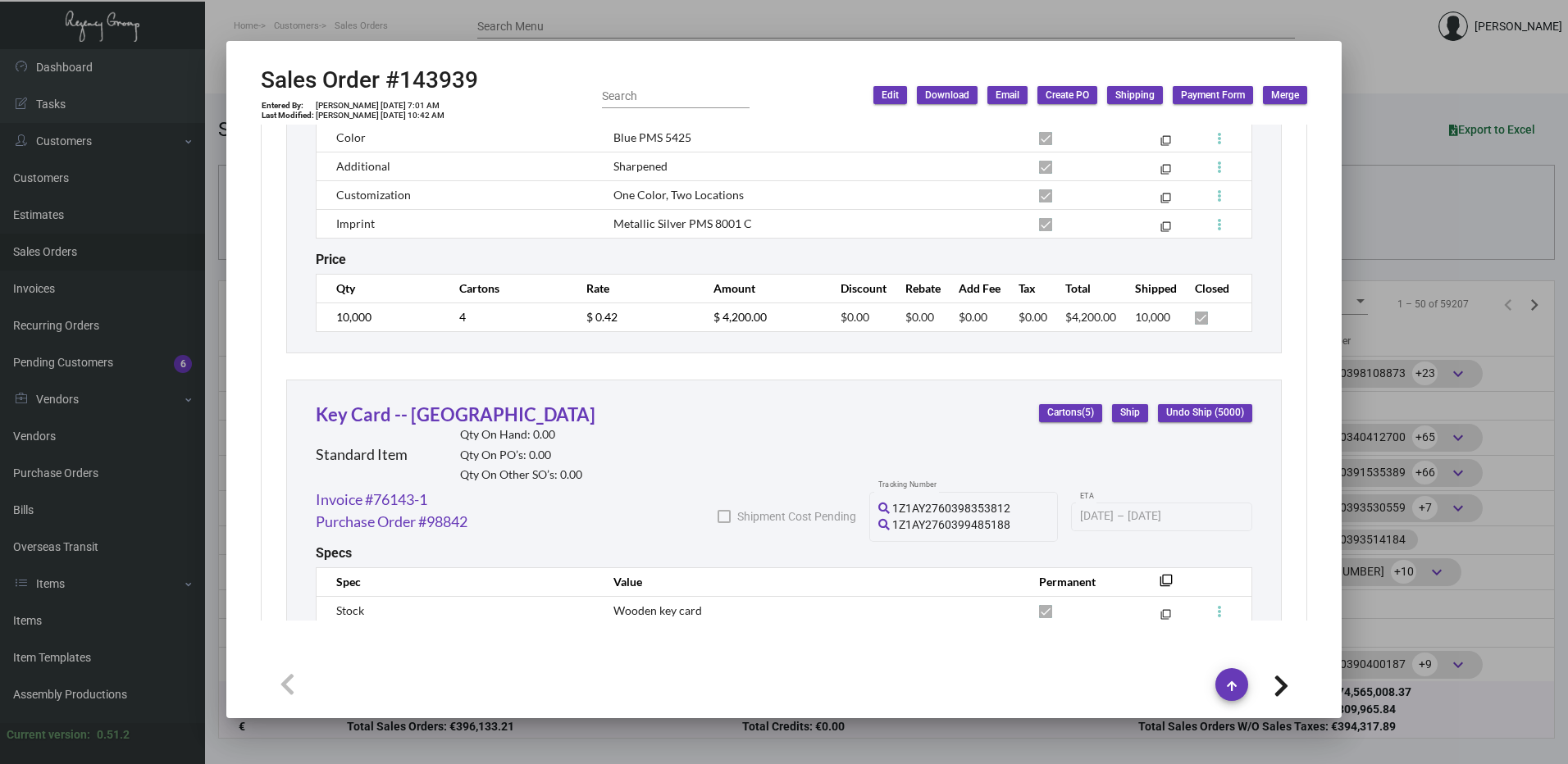
click at [613, 22] on div at bounding box center [784, 382] width 1568 height 764
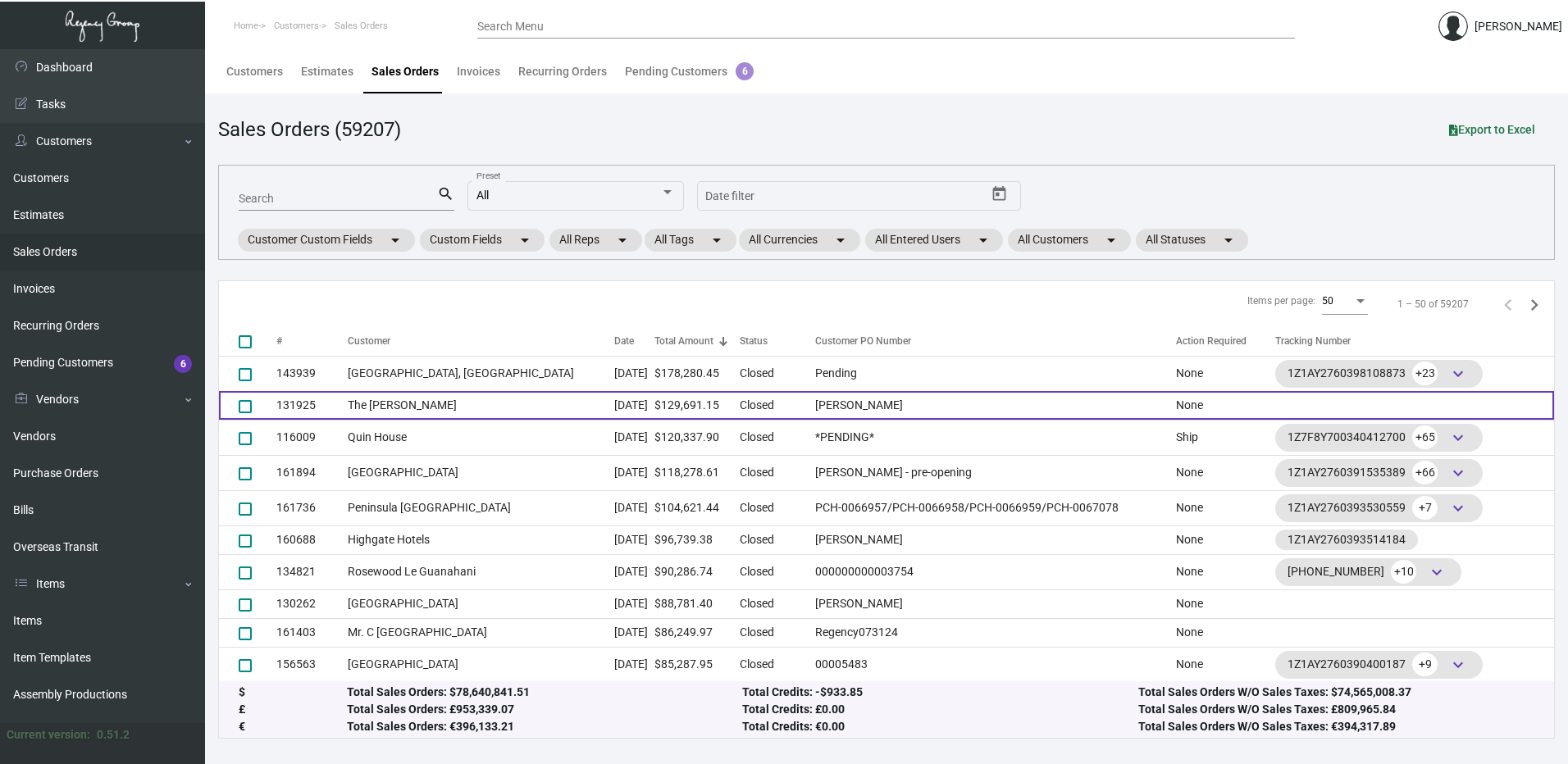
click at [480, 408] on td "The [PERSON_NAME]" at bounding box center [481, 405] width 267 height 29
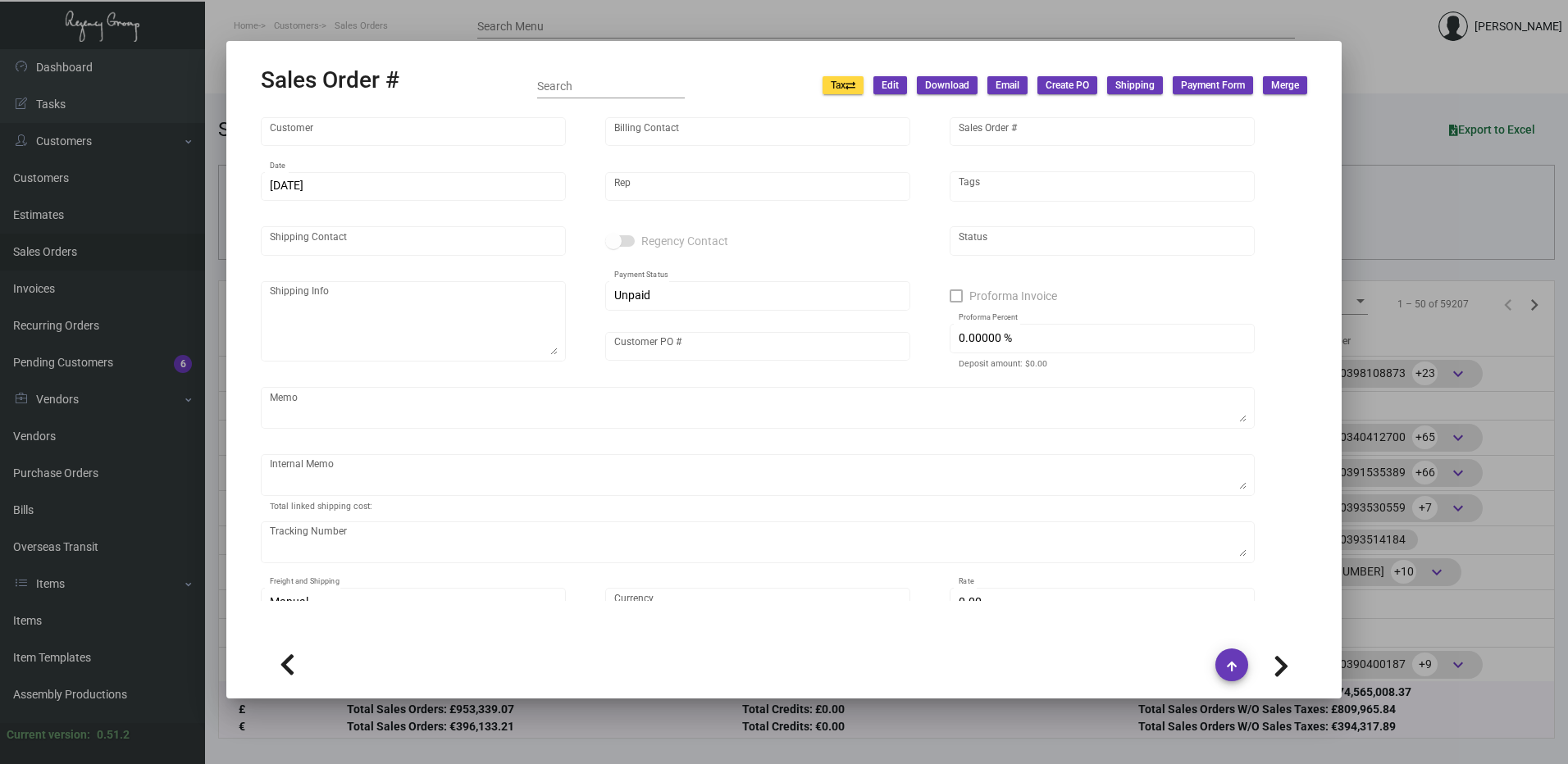
type input "The [PERSON_NAME]"
type input "[PERSON_NAME]"
type input "131925"
type input "[DATE]"
type input "[PERSON_NAME]"
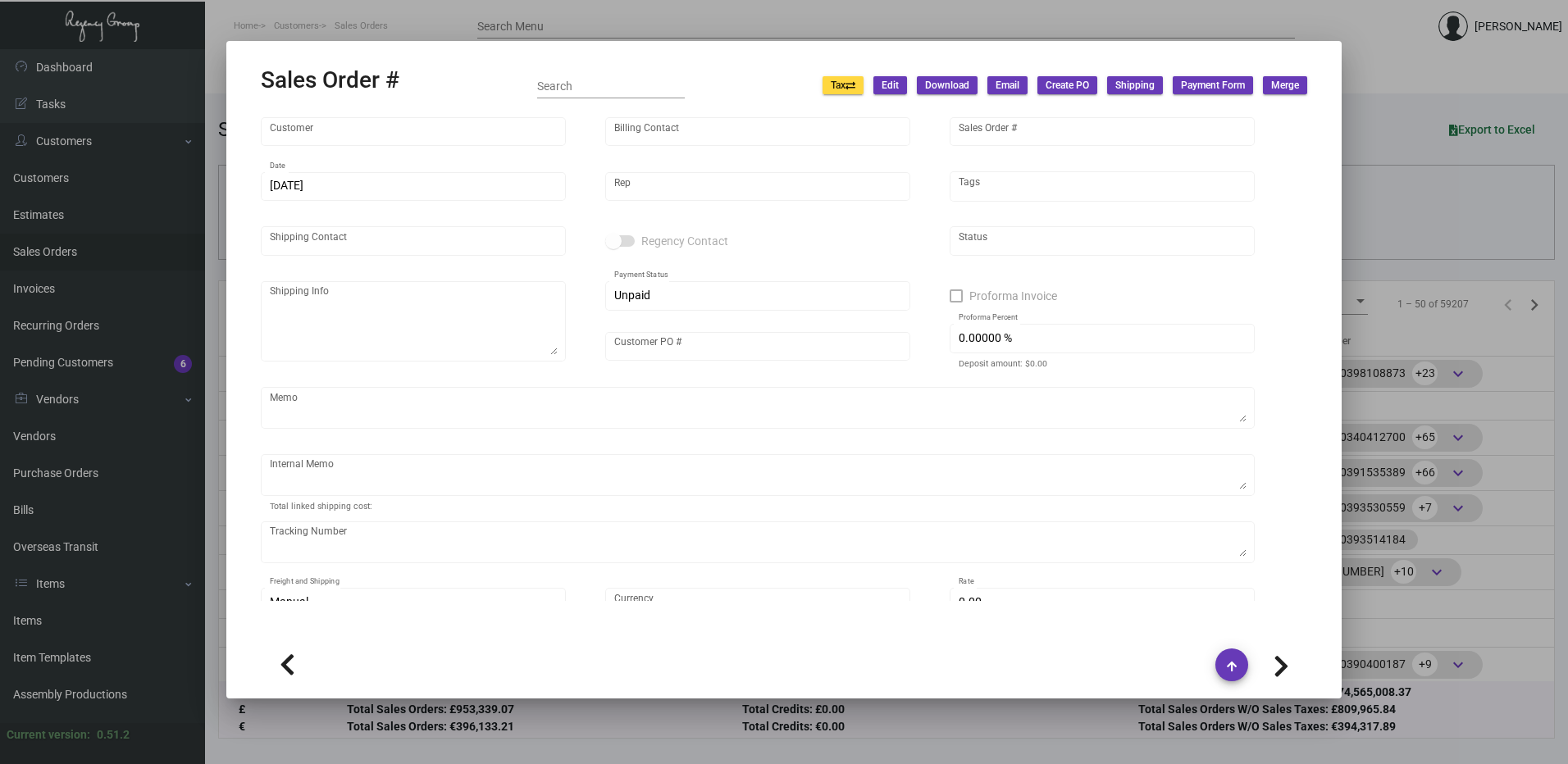
type input "[PERSON_NAME]"
type textarea "[PERSON_NAME] The [PERSON_NAME] [STREET_ADDRESS][US_STATE]"
type input "[PERSON_NAME]"
type textarea "wiilson delivery 9/30"
type input "United States Dollar $"
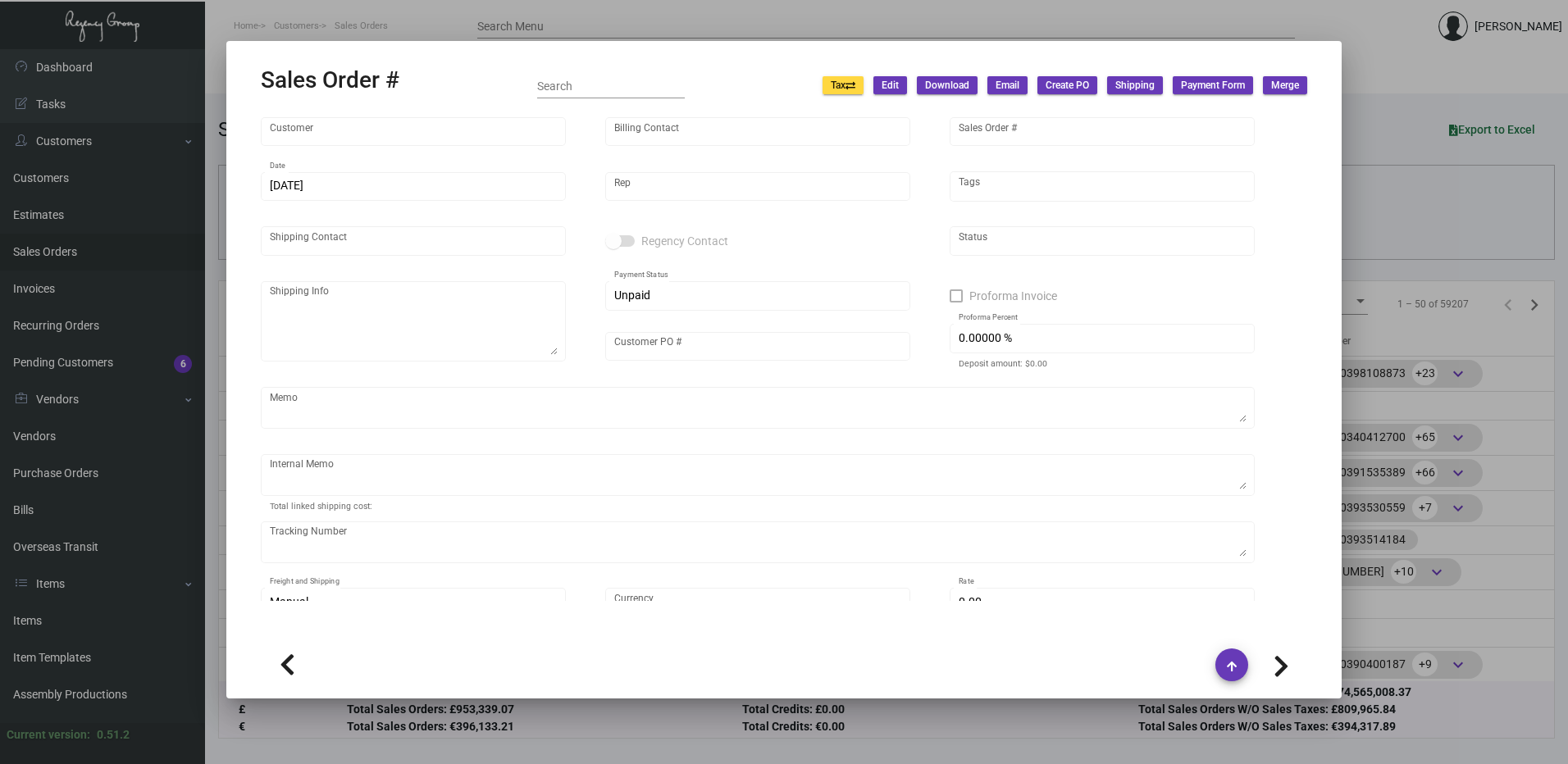
type input "$ 598.84"
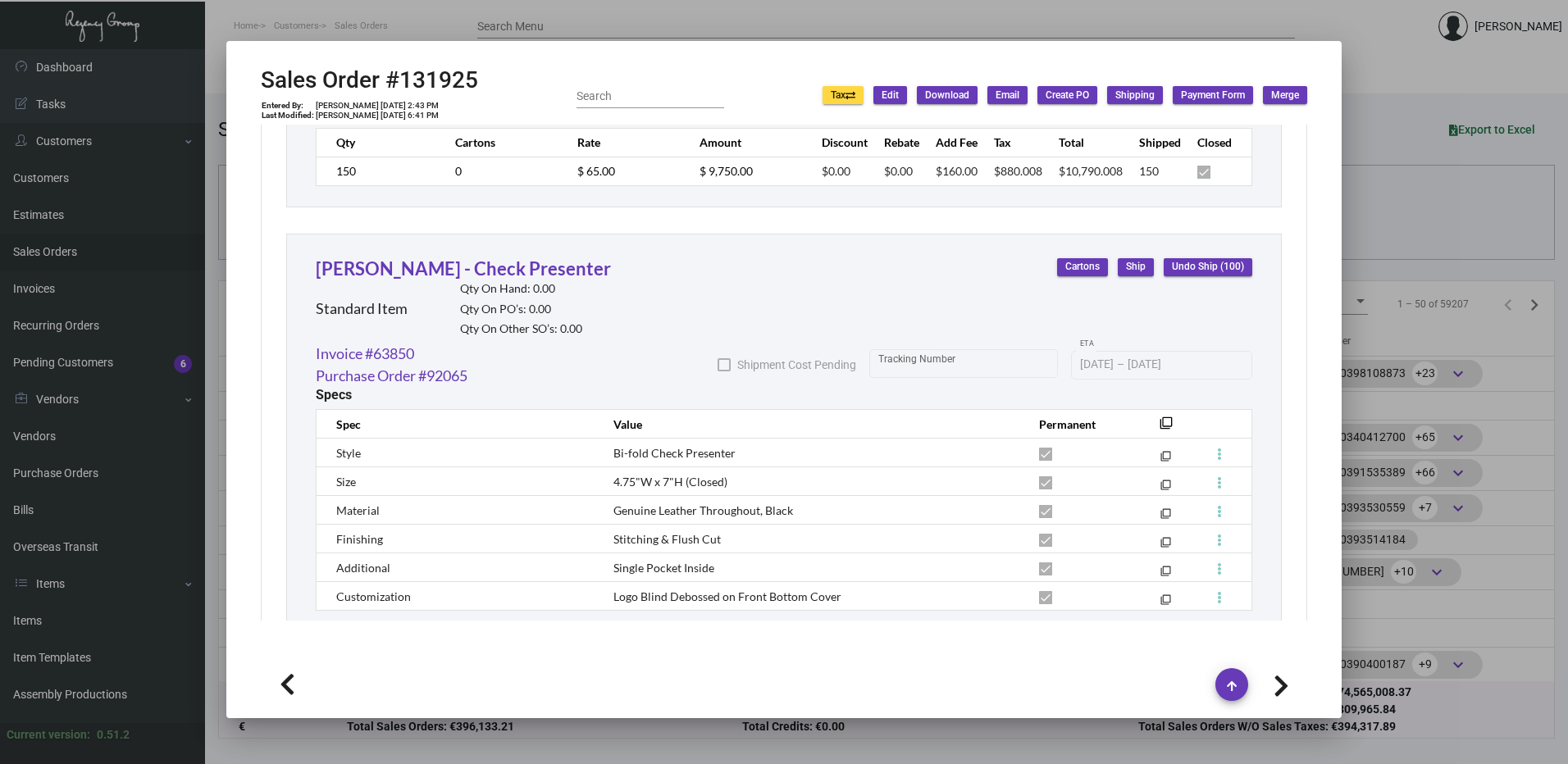
scroll to position [5433, 0]
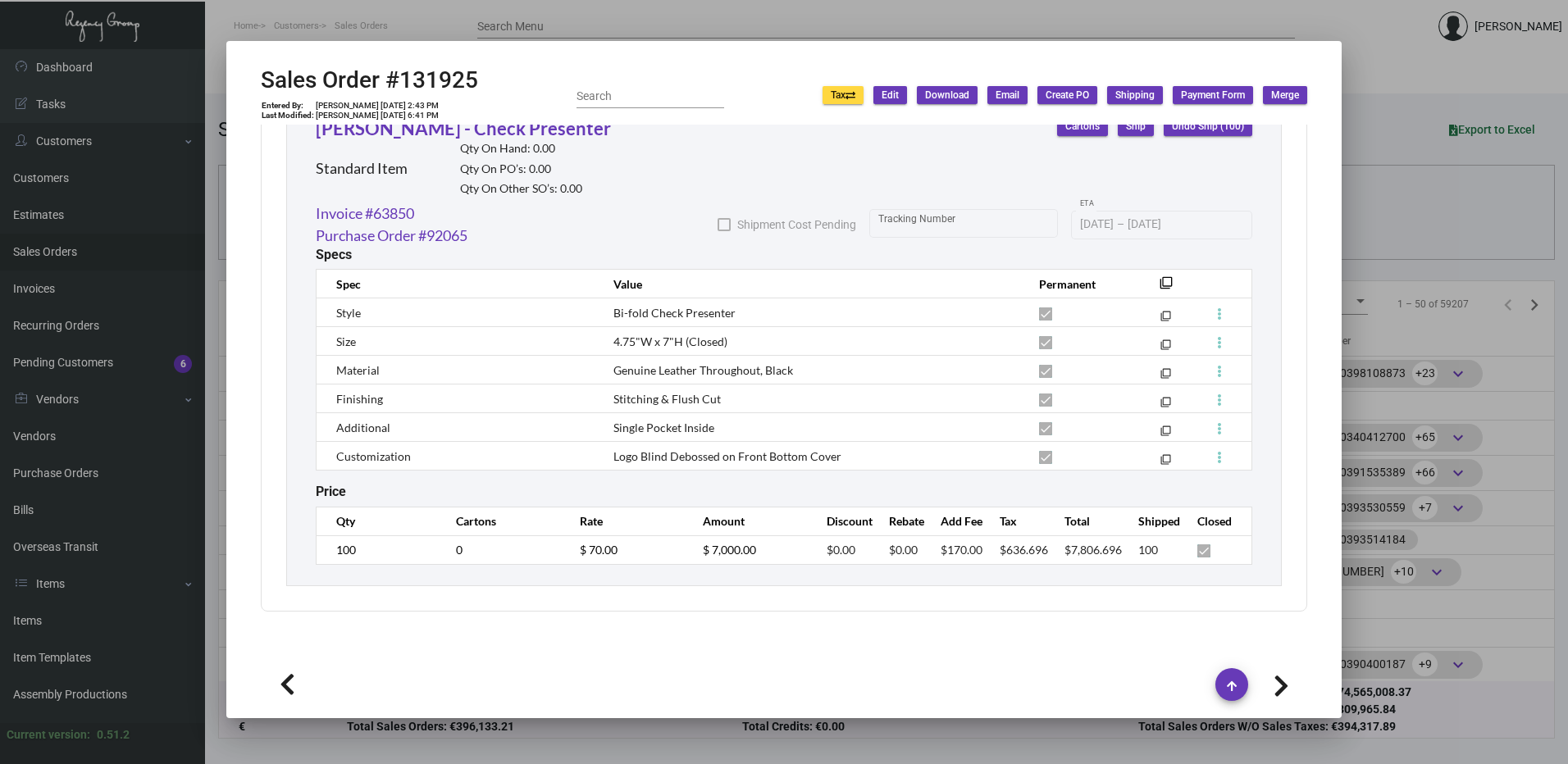
click at [653, 26] on div at bounding box center [784, 382] width 1568 height 764
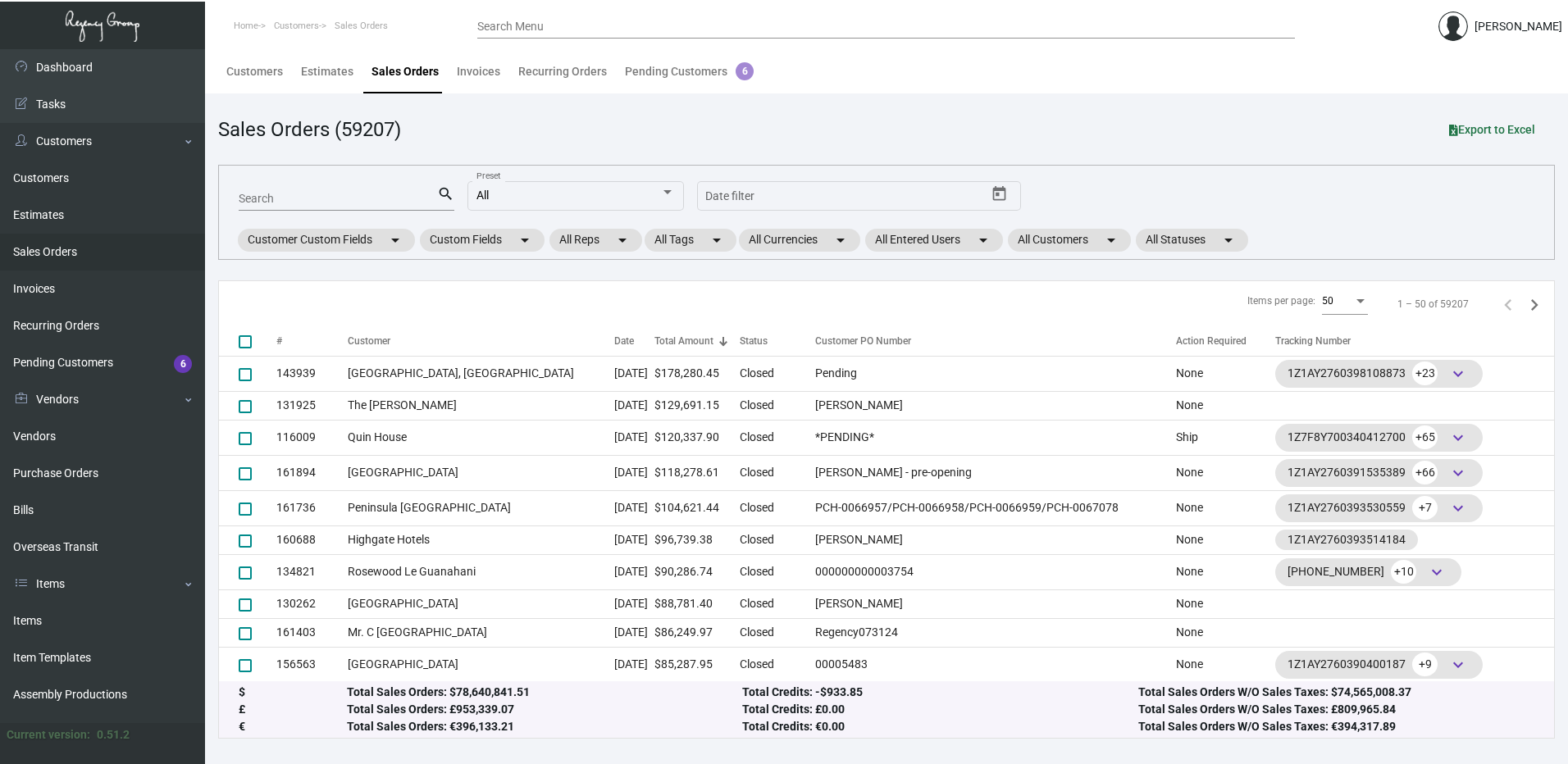
drag, startPoint x: 54, startPoint y: 632, endPoint x: 518, endPoint y: 431, distance: 505.7
click at [54, 630] on link "Items" at bounding box center [103, 621] width 205 height 37
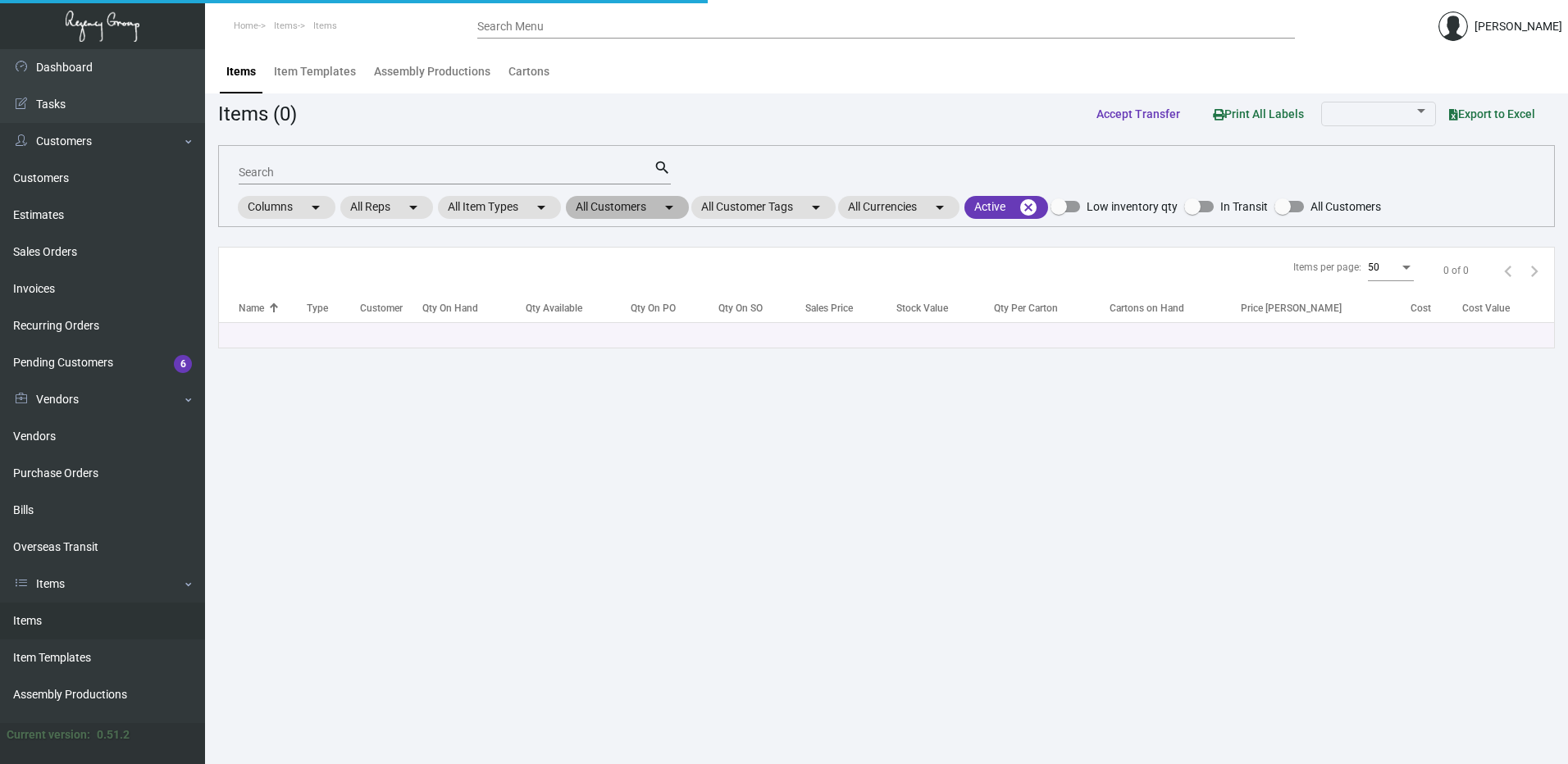
click at [641, 198] on mat-chip "All Customers arrow_drop_down" at bounding box center [627, 207] width 123 height 23
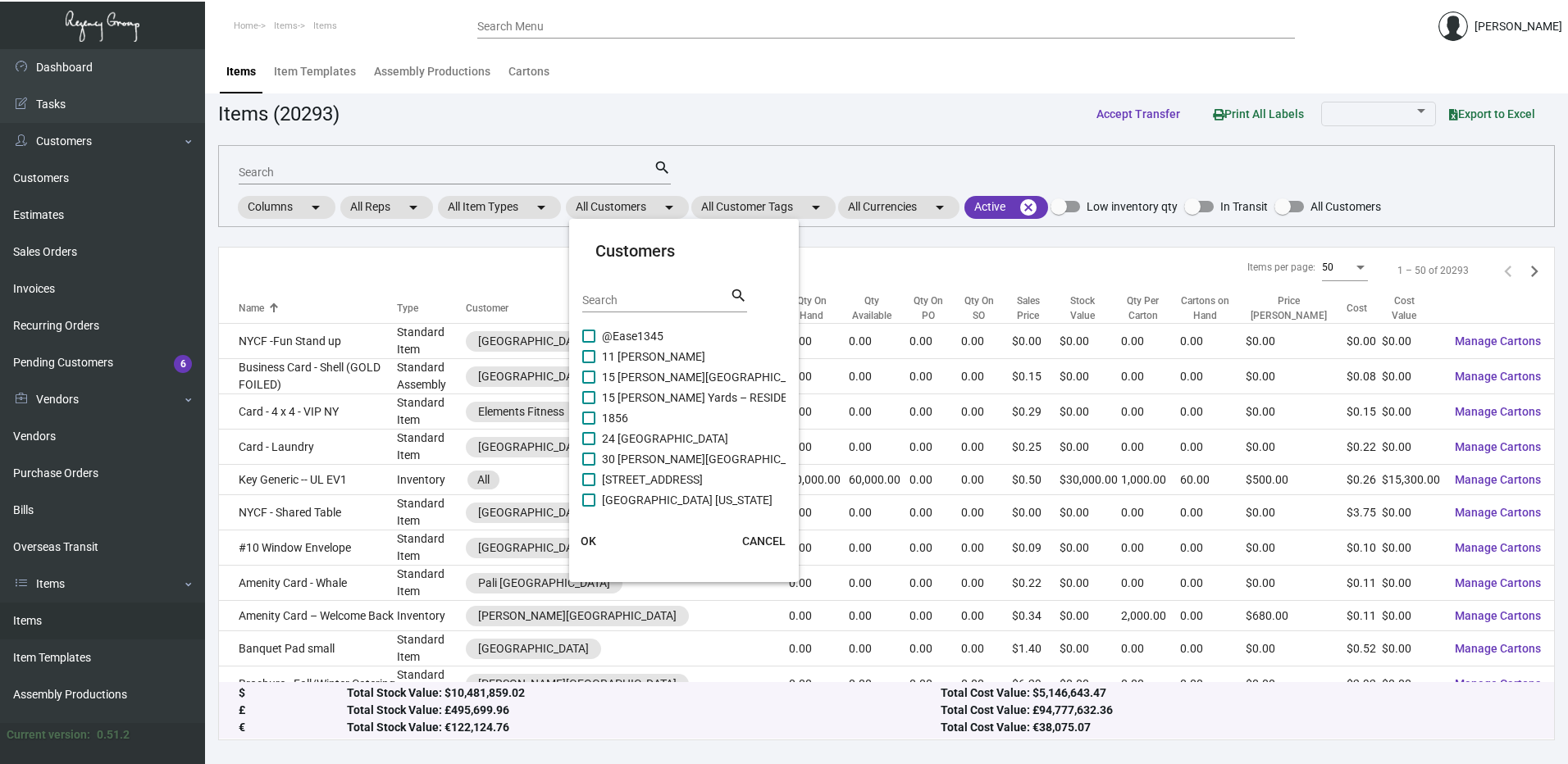
click at [655, 302] on input "Search" at bounding box center [656, 301] width 147 height 13
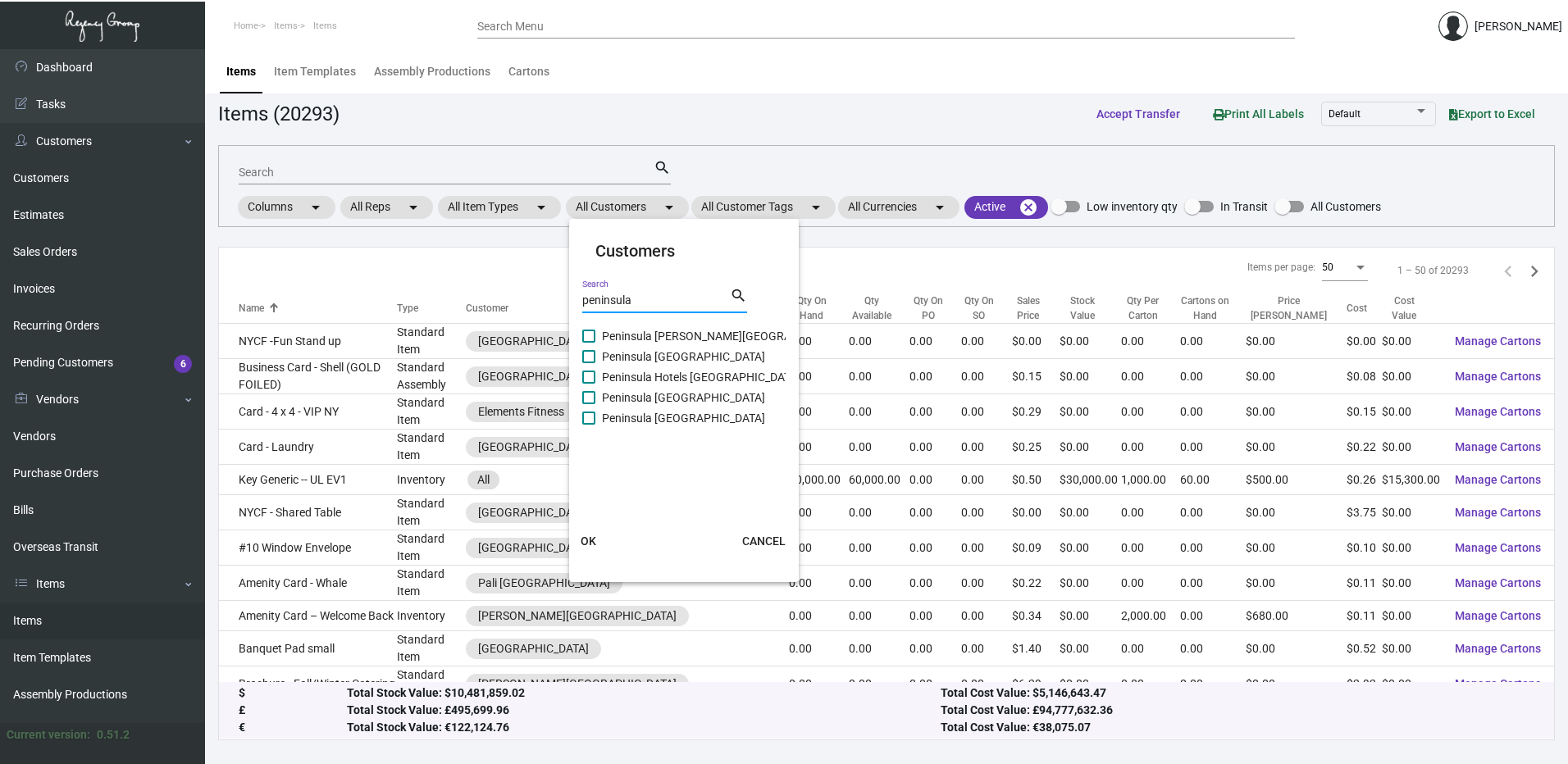
type input "peninsula"
click at [592, 332] on span at bounding box center [589, 336] width 13 height 13
click at [589, 343] on input "Peninsula [PERSON_NAME][GEOGRAPHIC_DATA]" at bounding box center [588, 343] width 1 height 1
checkbox input "true"
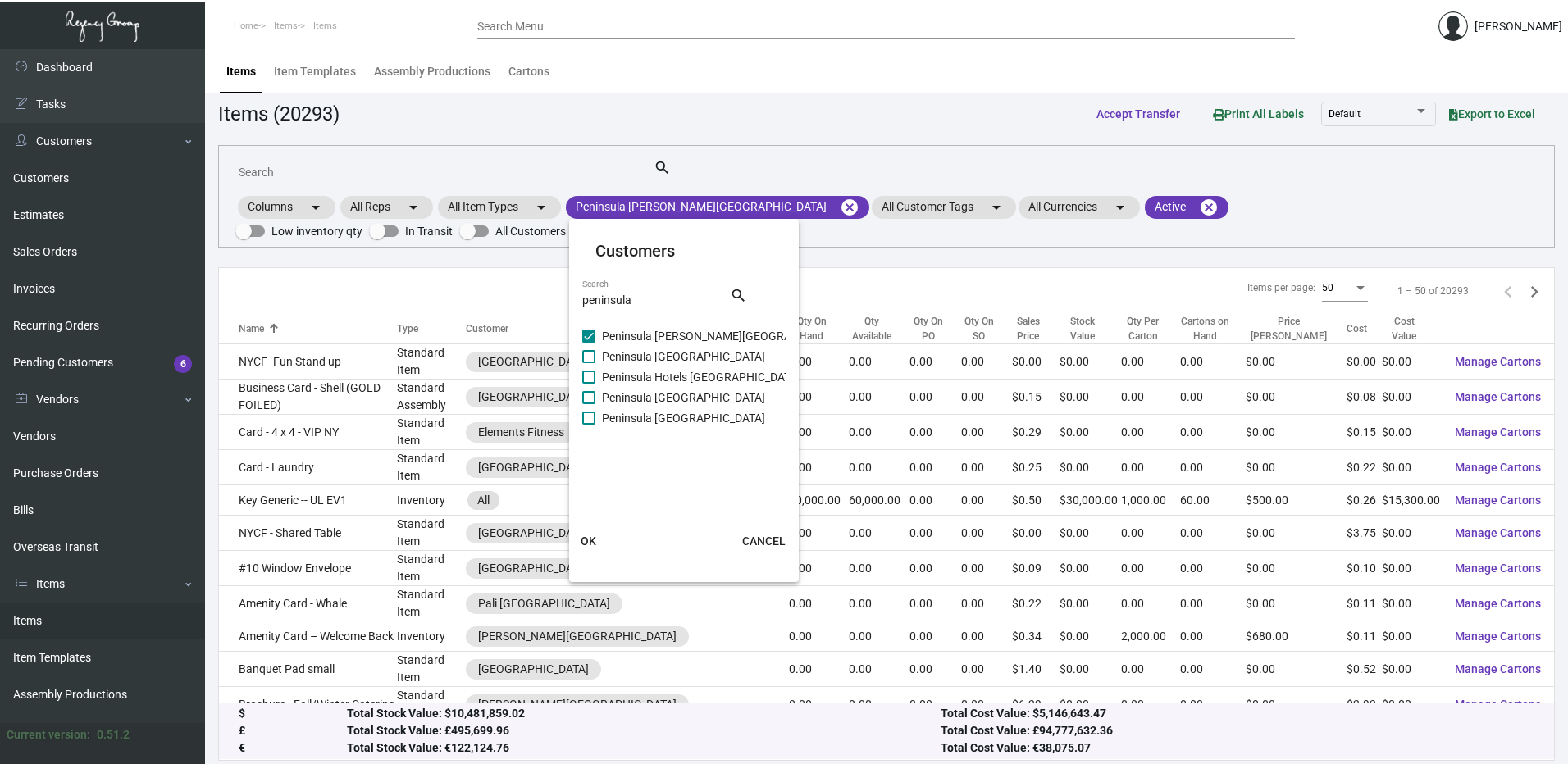
click at [590, 535] on span "OK" at bounding box center [589, 541] width 16 height 13
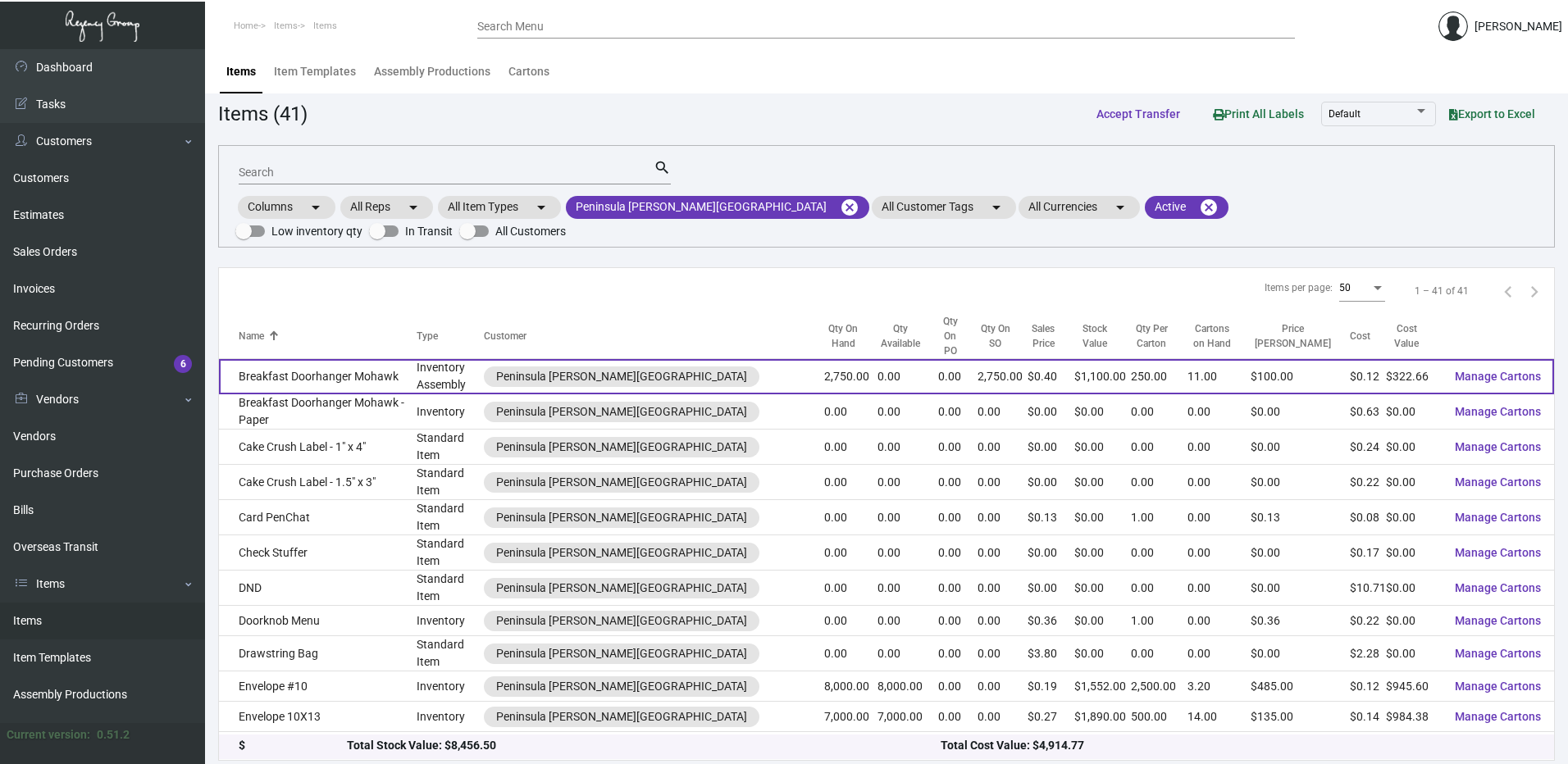
click at [357, 360] on td "Breakfast Doorhanger Mohawk" at bounding box center [318, 377] width 197 height 35
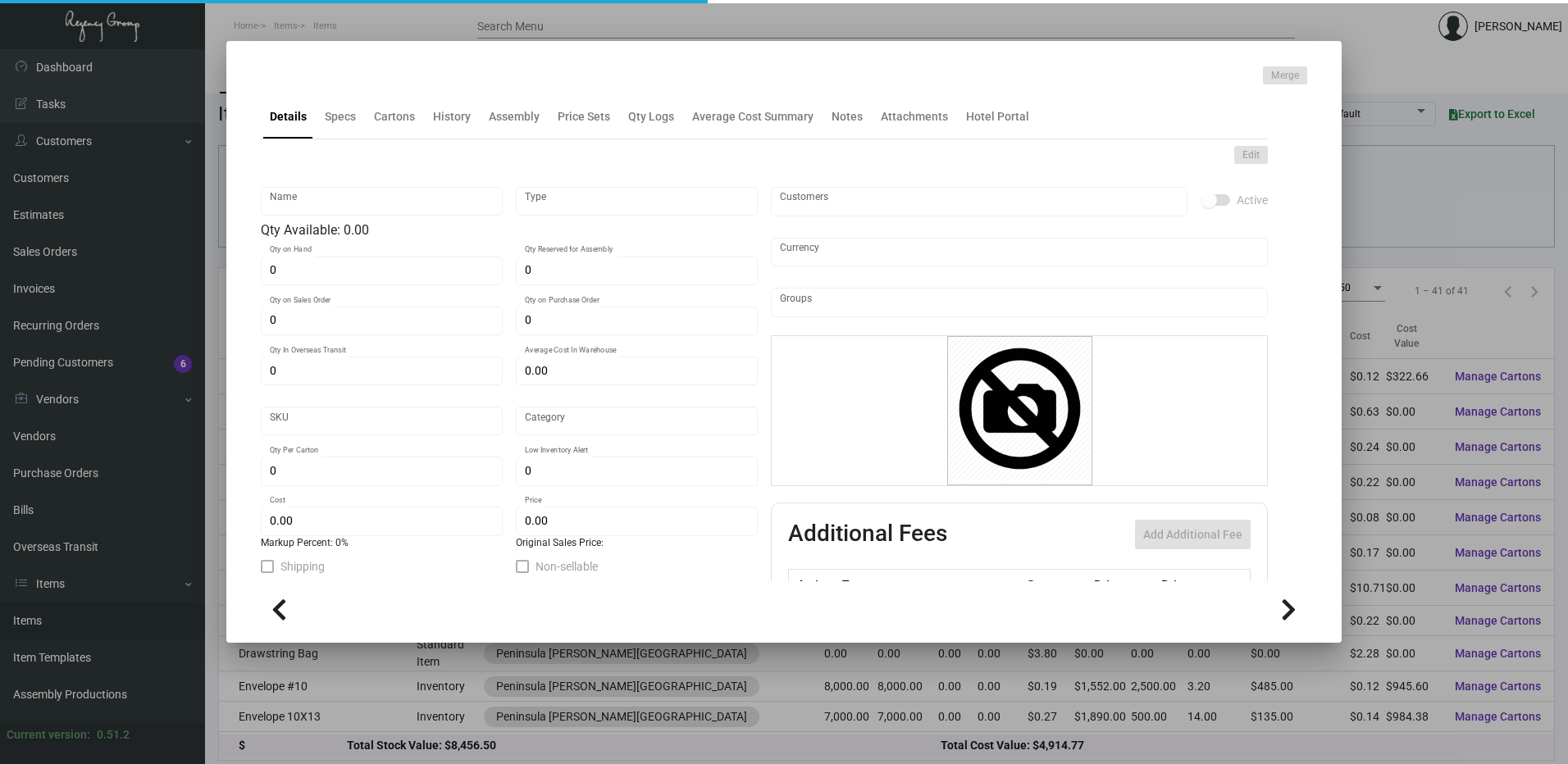
type input "Breakfast Doorhanger Mohawk"
type input "Inventory Assembly"
type input "2,750"
type input "$ 0.00"
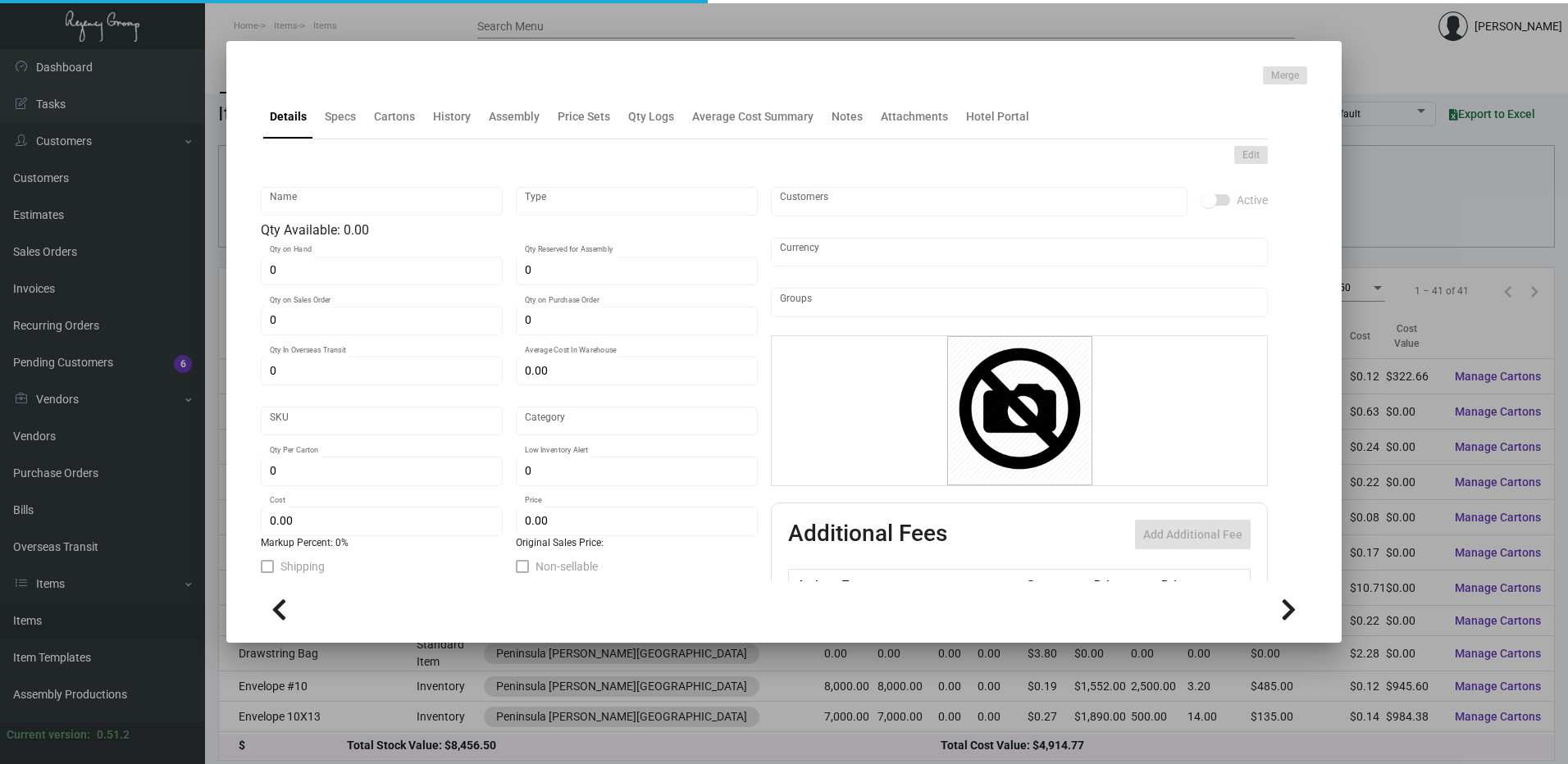
type input "2561"
type input "Standard"
type input "250"
type input "$ 0.11733"
type input "$ 0.40"
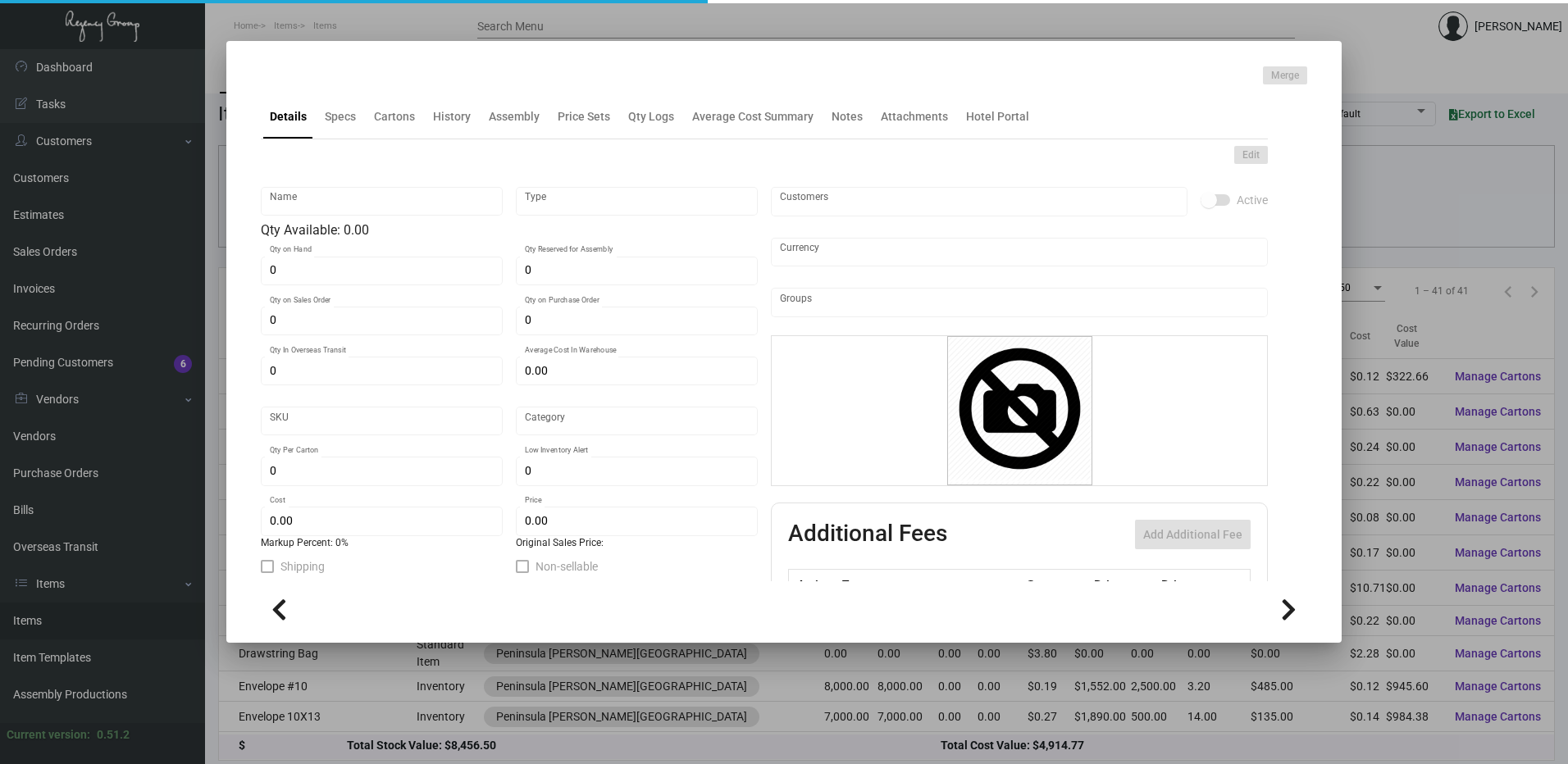
type textarea "Breakfast Door Knob Hanger Size: 8.125 x 12.875, Ink 1/1 Black, Custom die cut …"
checkbox input "true"
type input "United States Dollar $"
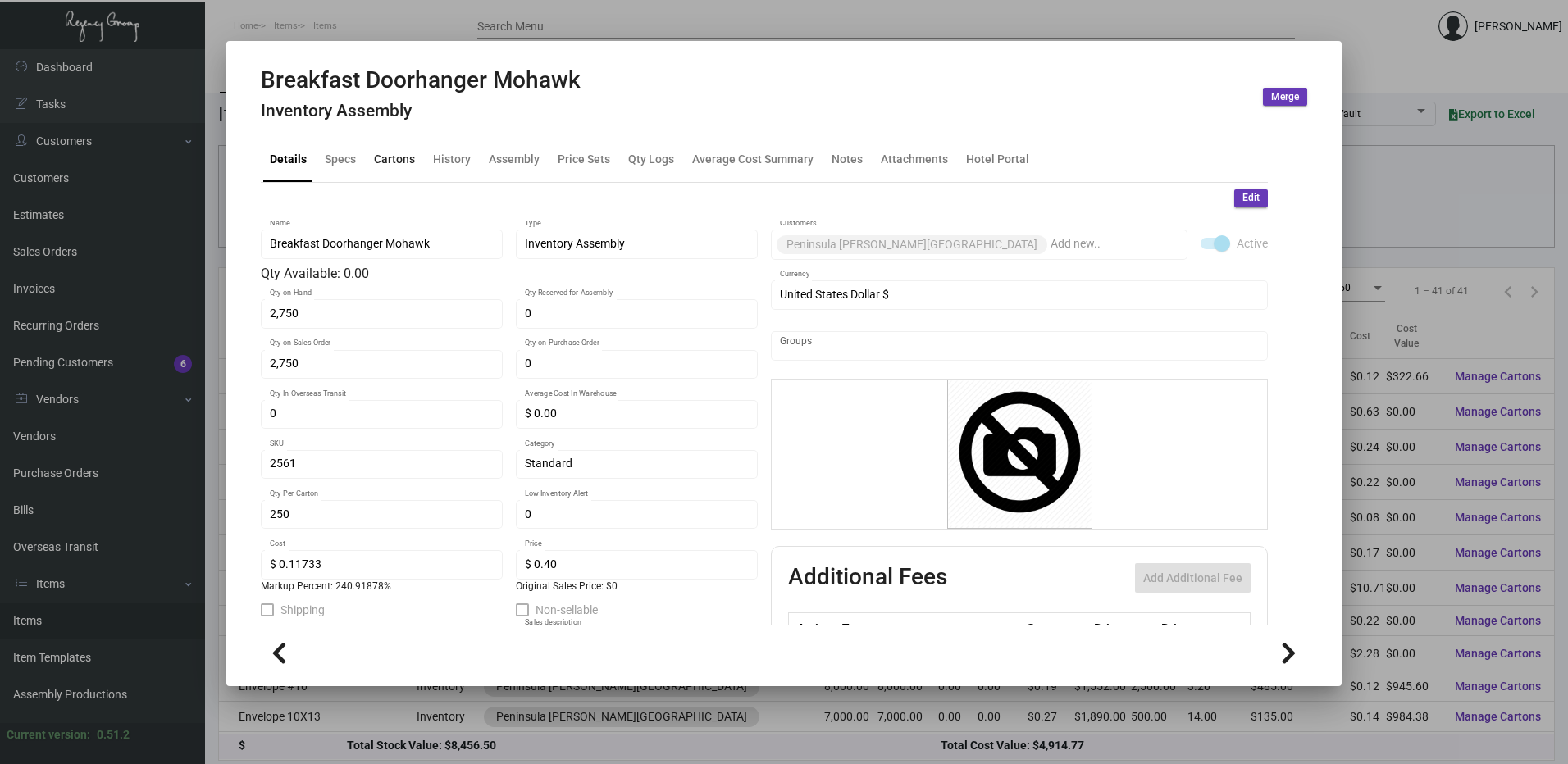
click at [401, 169] on div "Cartons" at bounding box center [394, 160] width 54 height 40
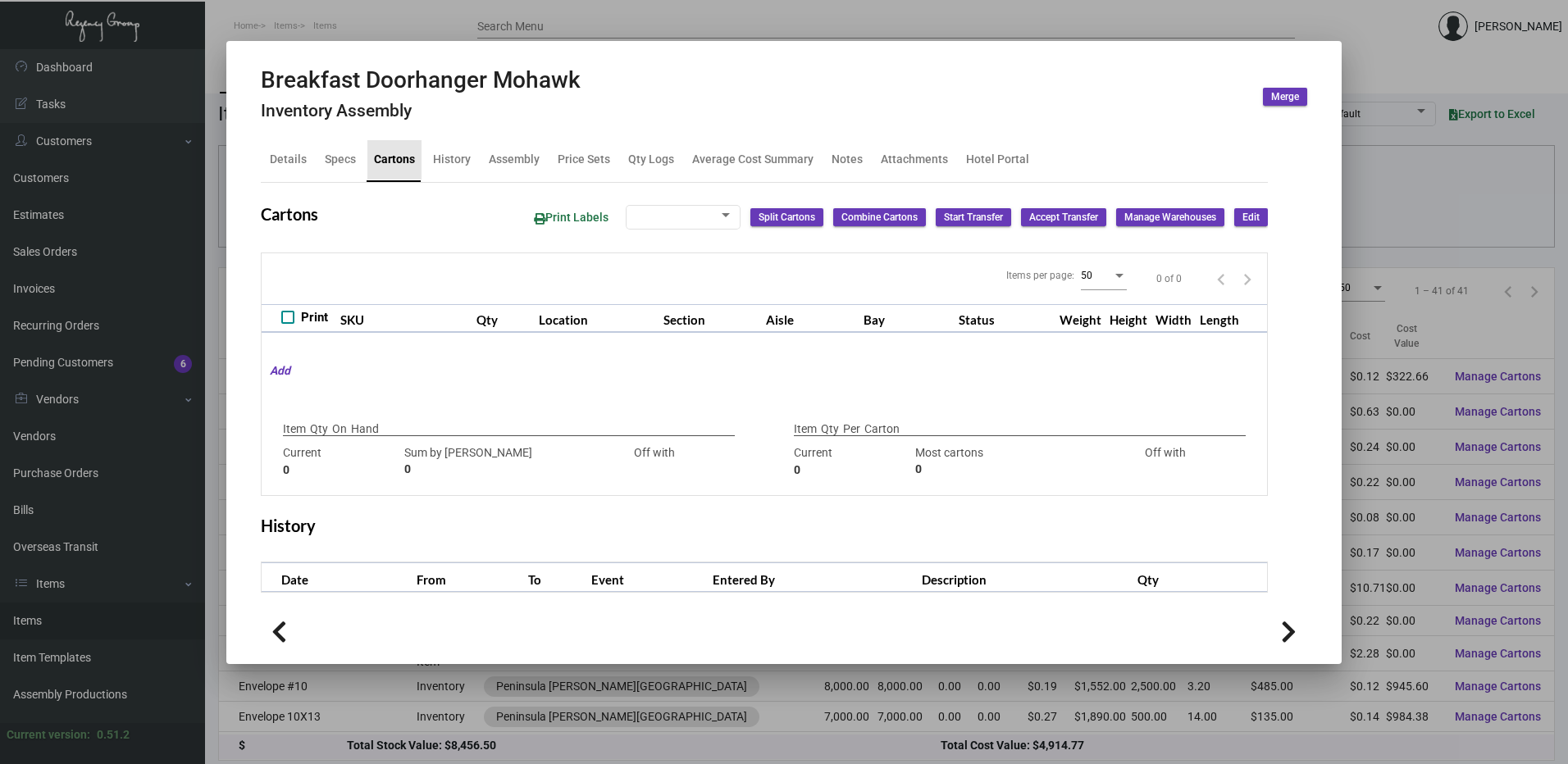
checkbox input "true"
type input "2,750"
type input "2750"
type input "0"
type input "250"
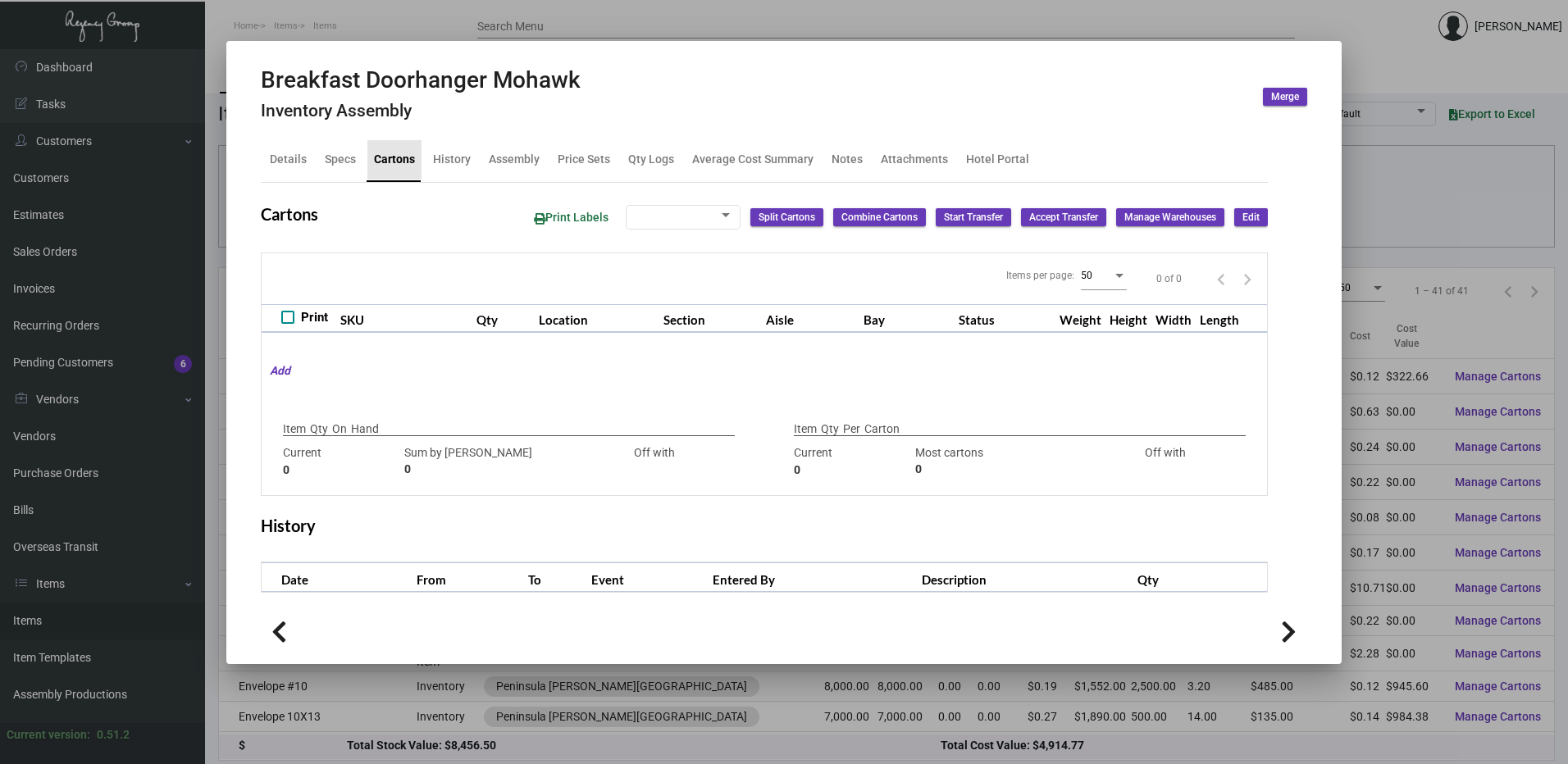
type input "750"
type input "-500"
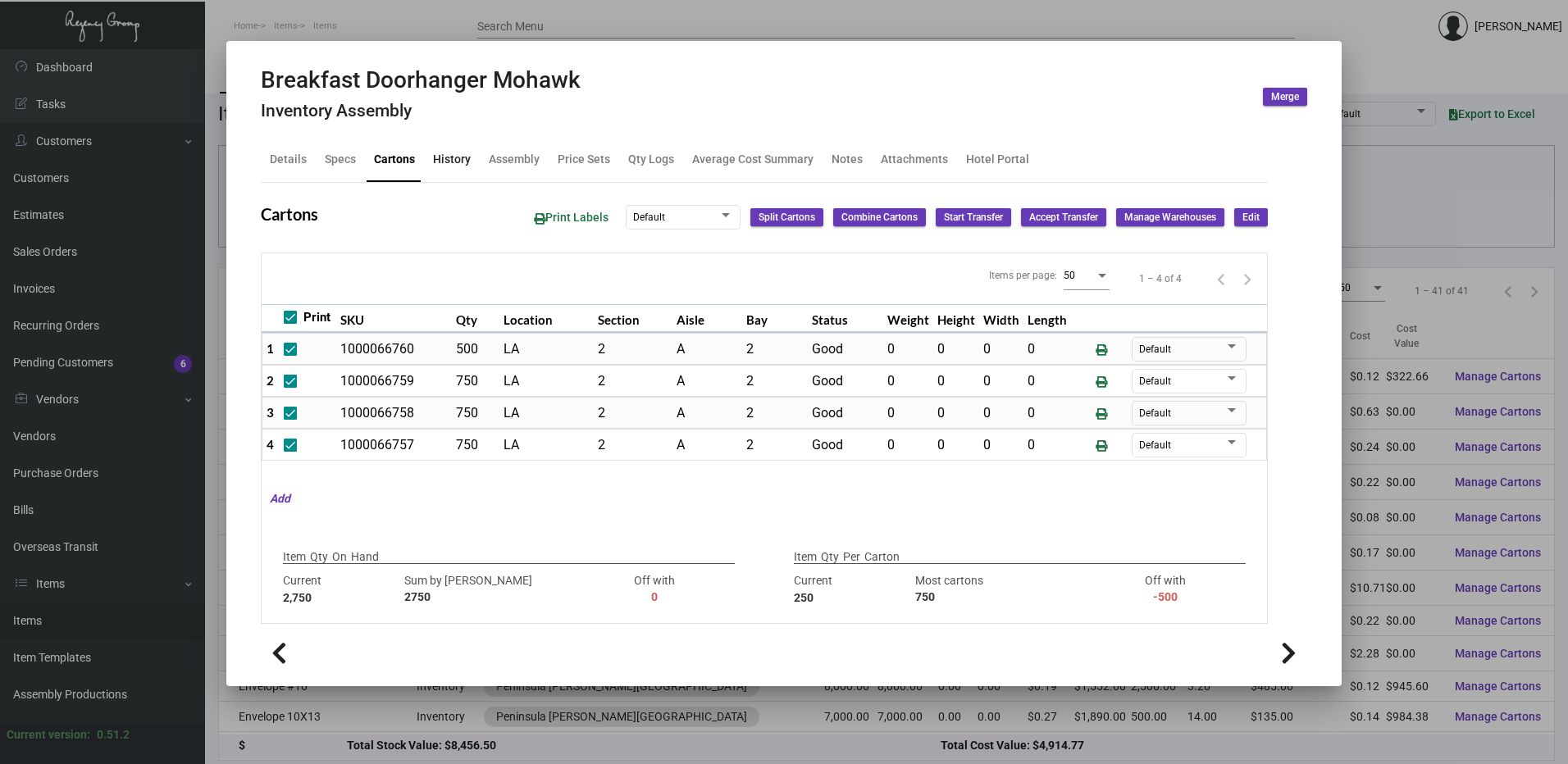
click at [454, 164] on div "History" at bounding box center [452, 158] width 38 height 17
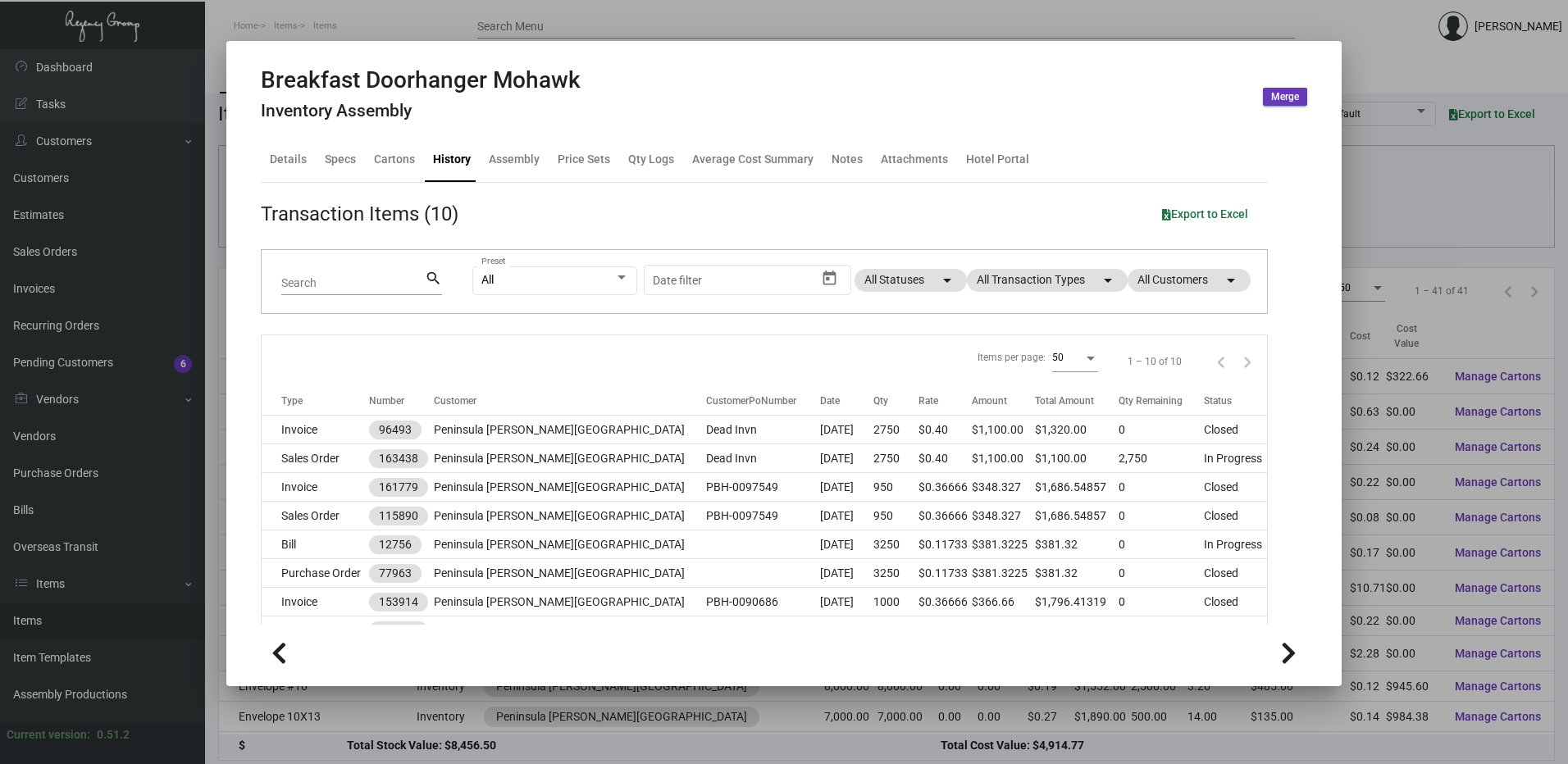
click at [460, 79] on h2 "Breakfast Doorhanger Mohawk" at bounding box center [420, 81] width 320 height 28
drag, startPoint x: 460, startPoint y: 79, endPoint x: 429, endPoint y: 44, distance: 46.8
click at [429, 44] on icon at bounding box center [428, 38] width 15 height 17
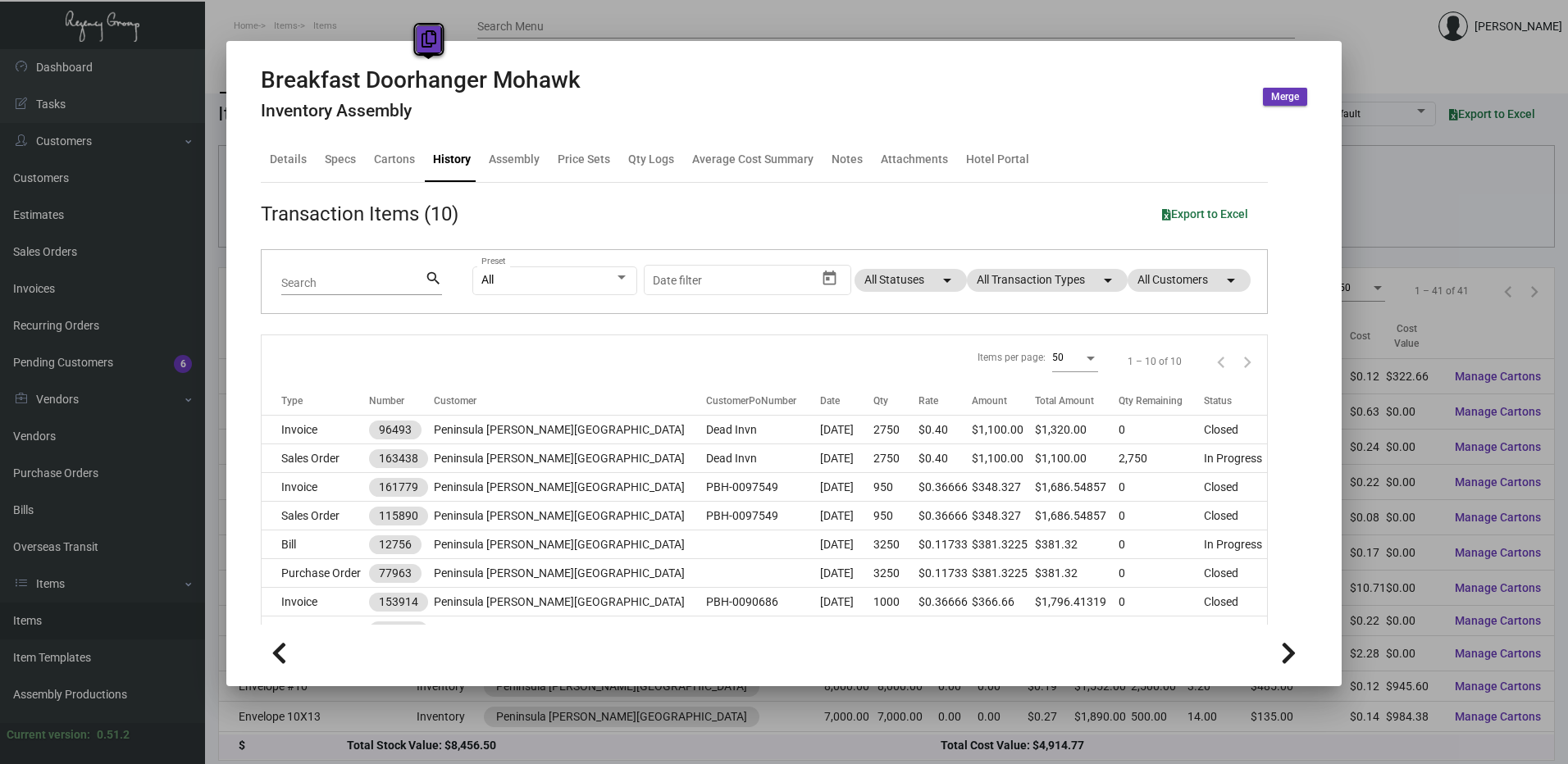
copy h2 "Breakfast Doorhanger Mohawk"
click at [303, 164] on div "Details" at bounding box center [288, 158] width 37 height 17
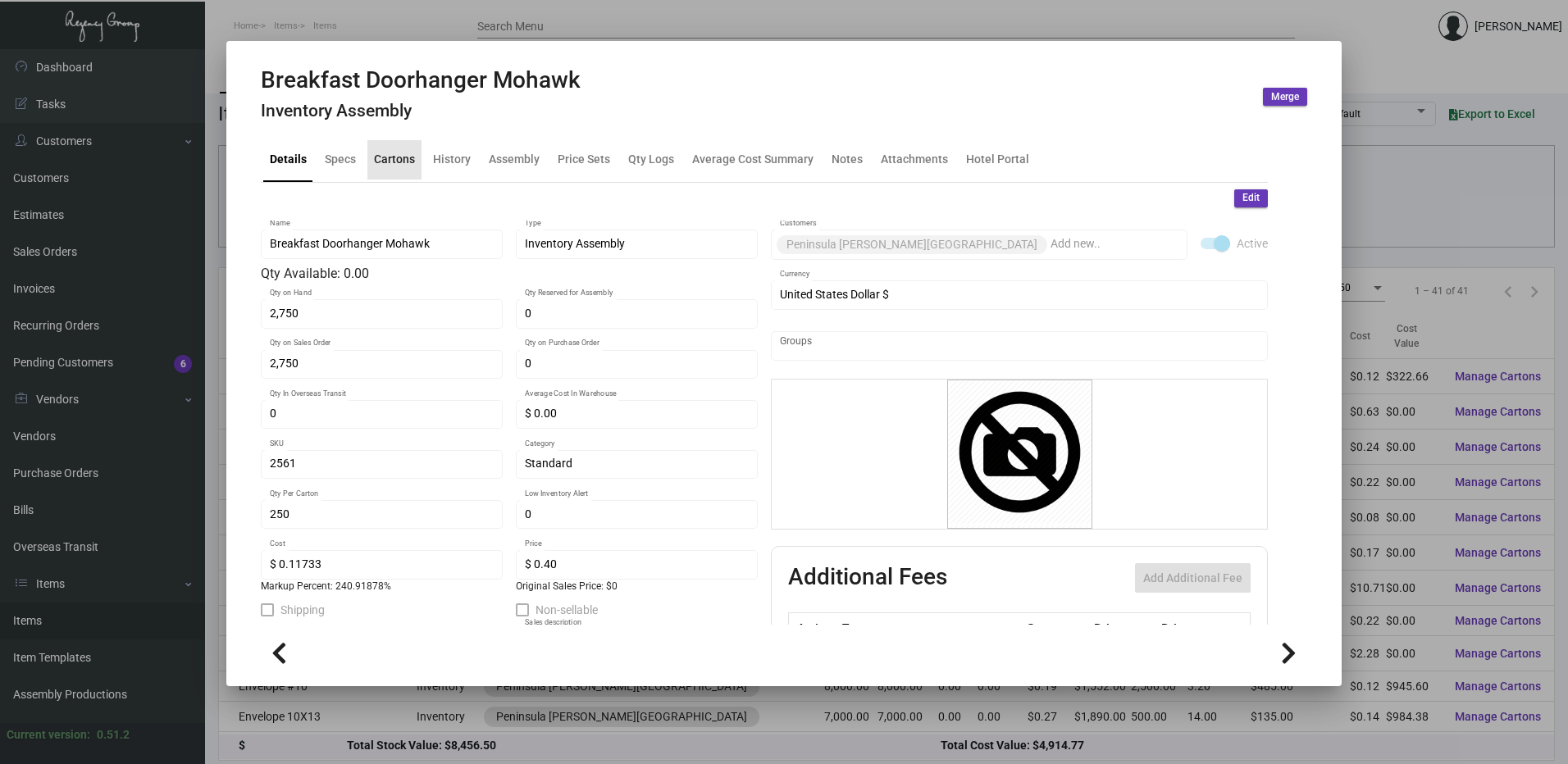
click at [412, 161] on div "Cartons" at bounding box center [393, 158] width 41 height 17
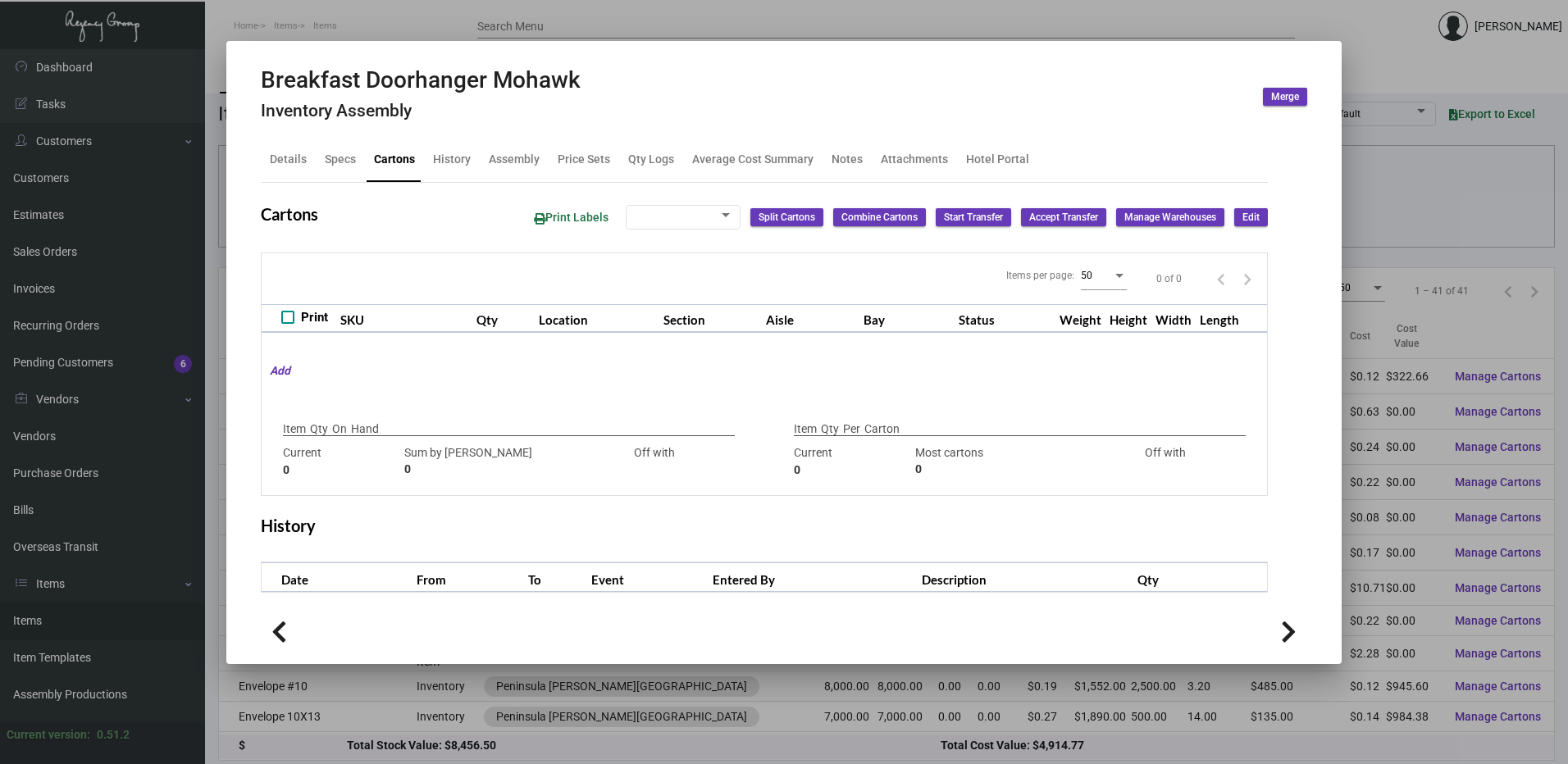
checkbox input "true"
type input "2,750"
type input "2750"
type input "0"
type input "250"
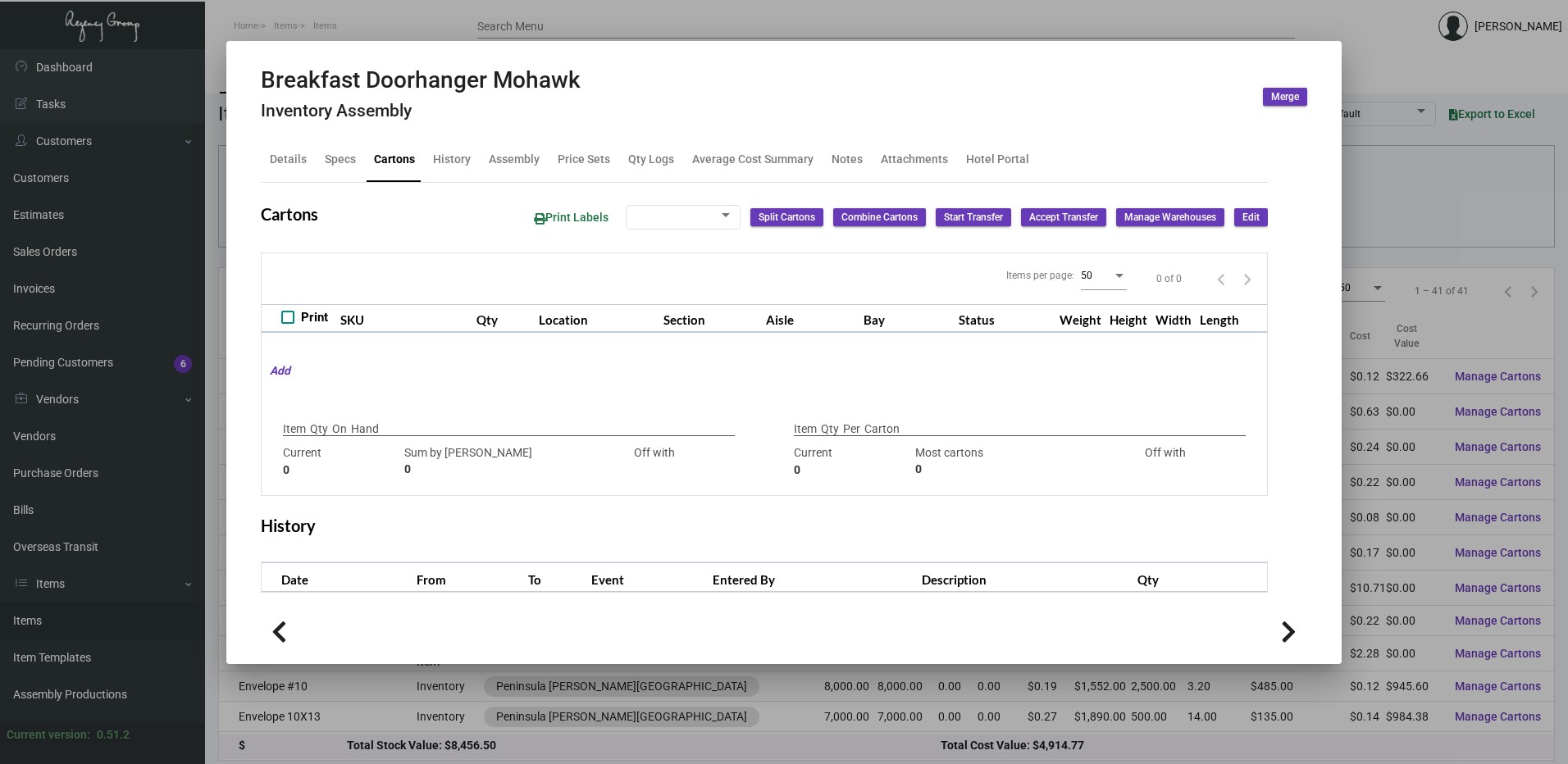
type input "750"
type input "-500"
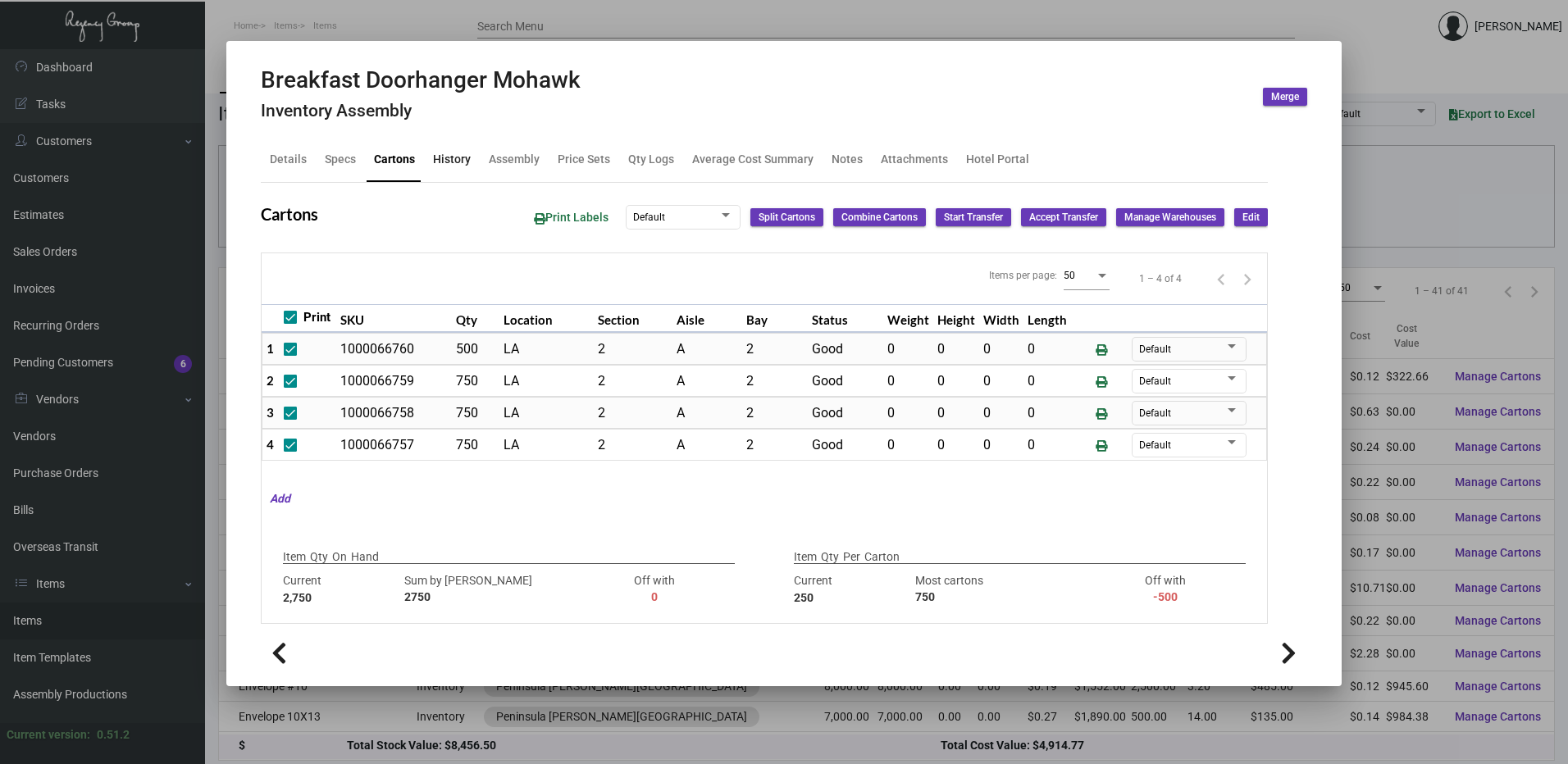
click at [459, 166] on div "History" at bounding box center [452, 158] width 38 height 17
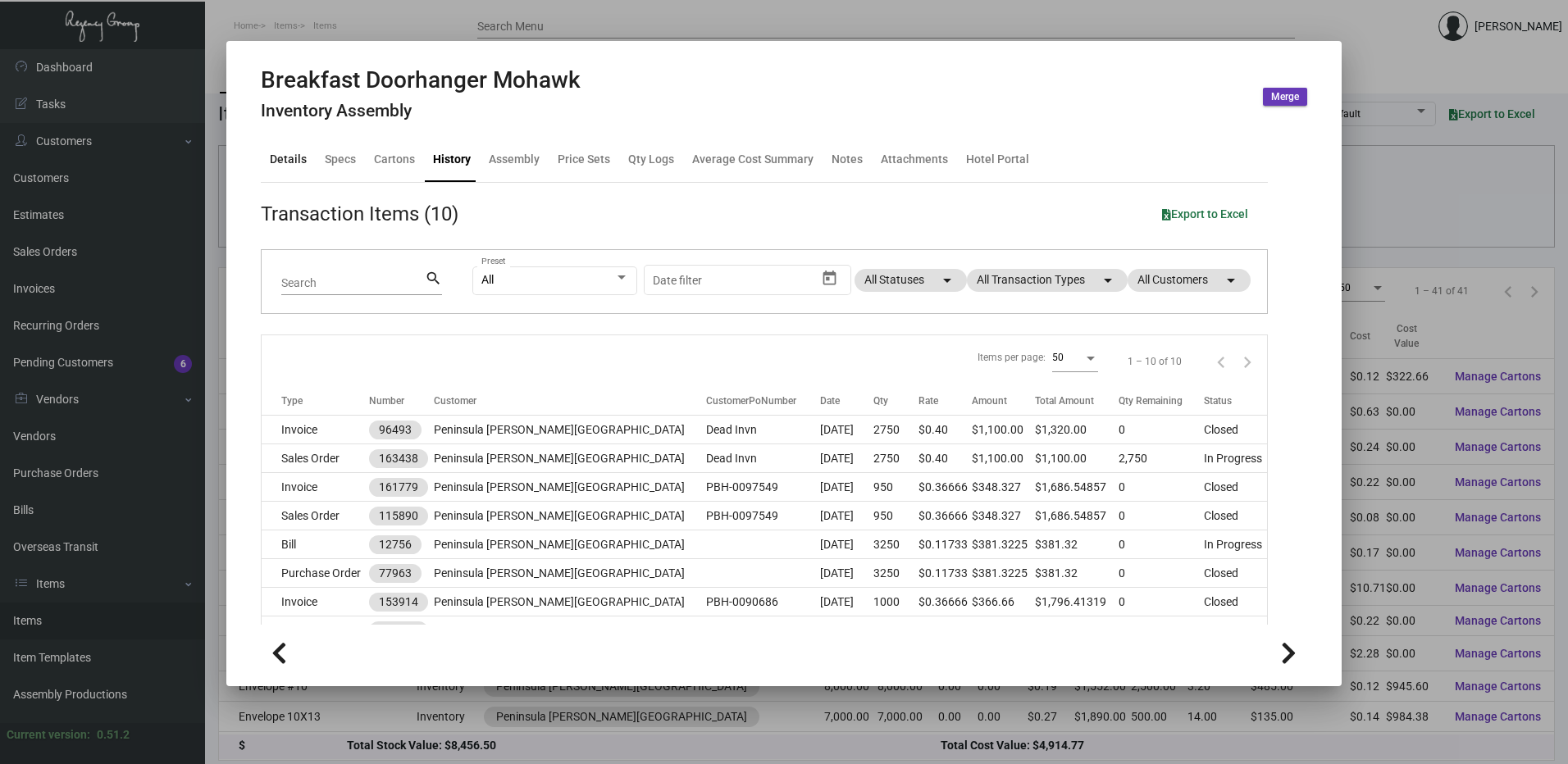
click at [289, 148] on div "Details" at bounding box center [288, 160] width 50 height 40
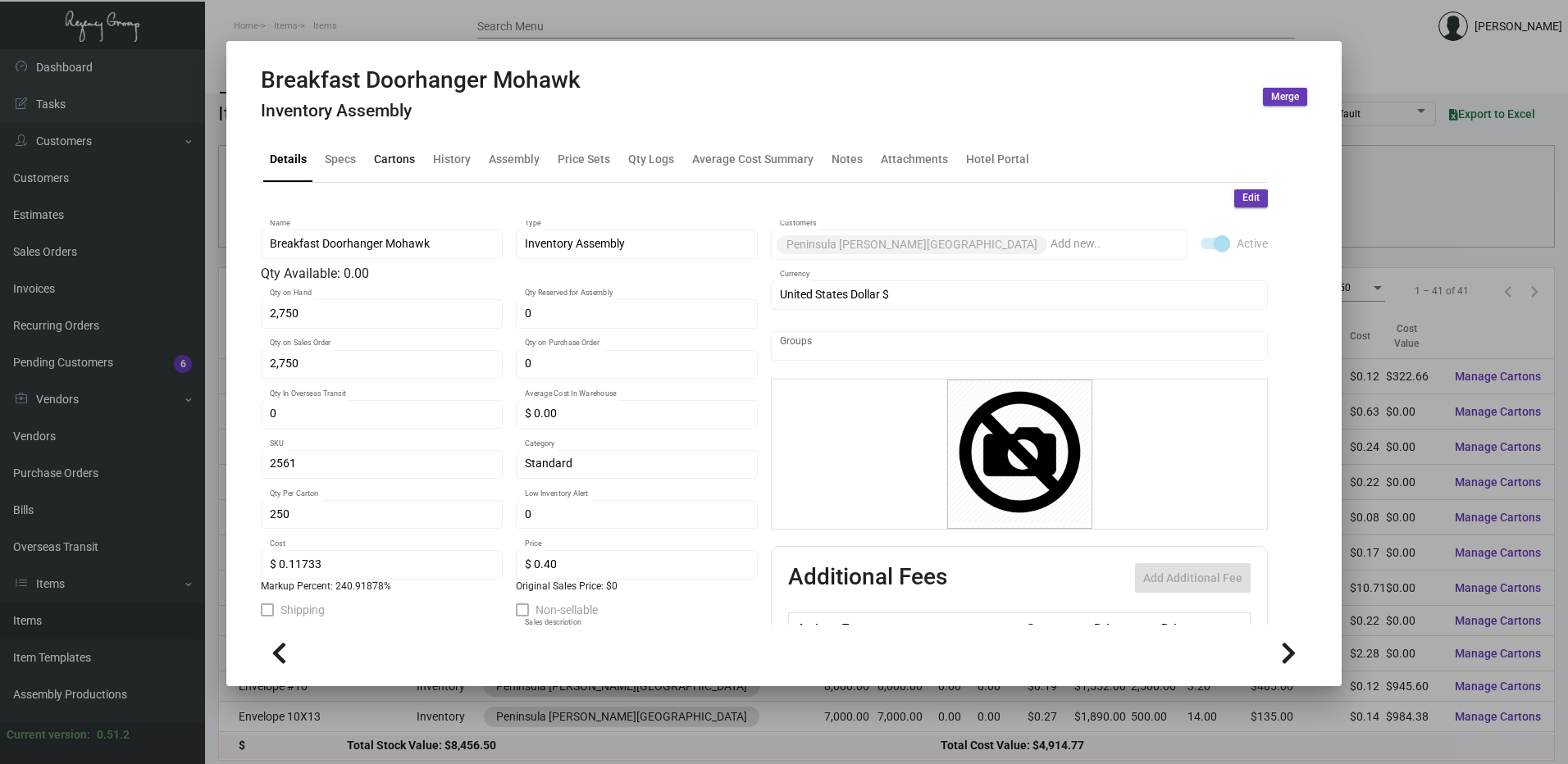
click at [388, 159] on div "Cartons" at bounding box center [393, 158] width 41 height 17
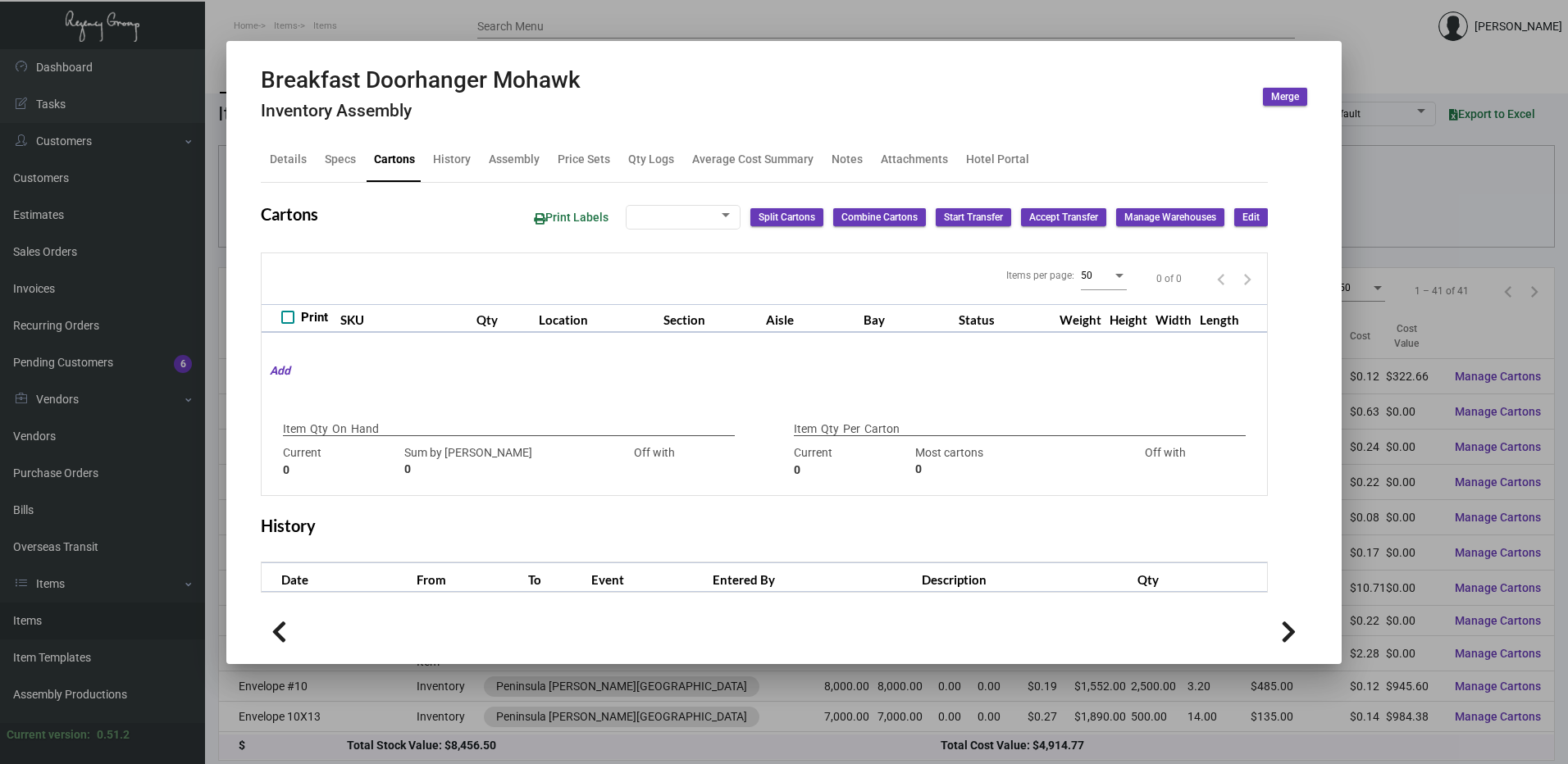
checkbox input "true"
type input "2,750"
type input "2750"
type input "0"
type input "250"
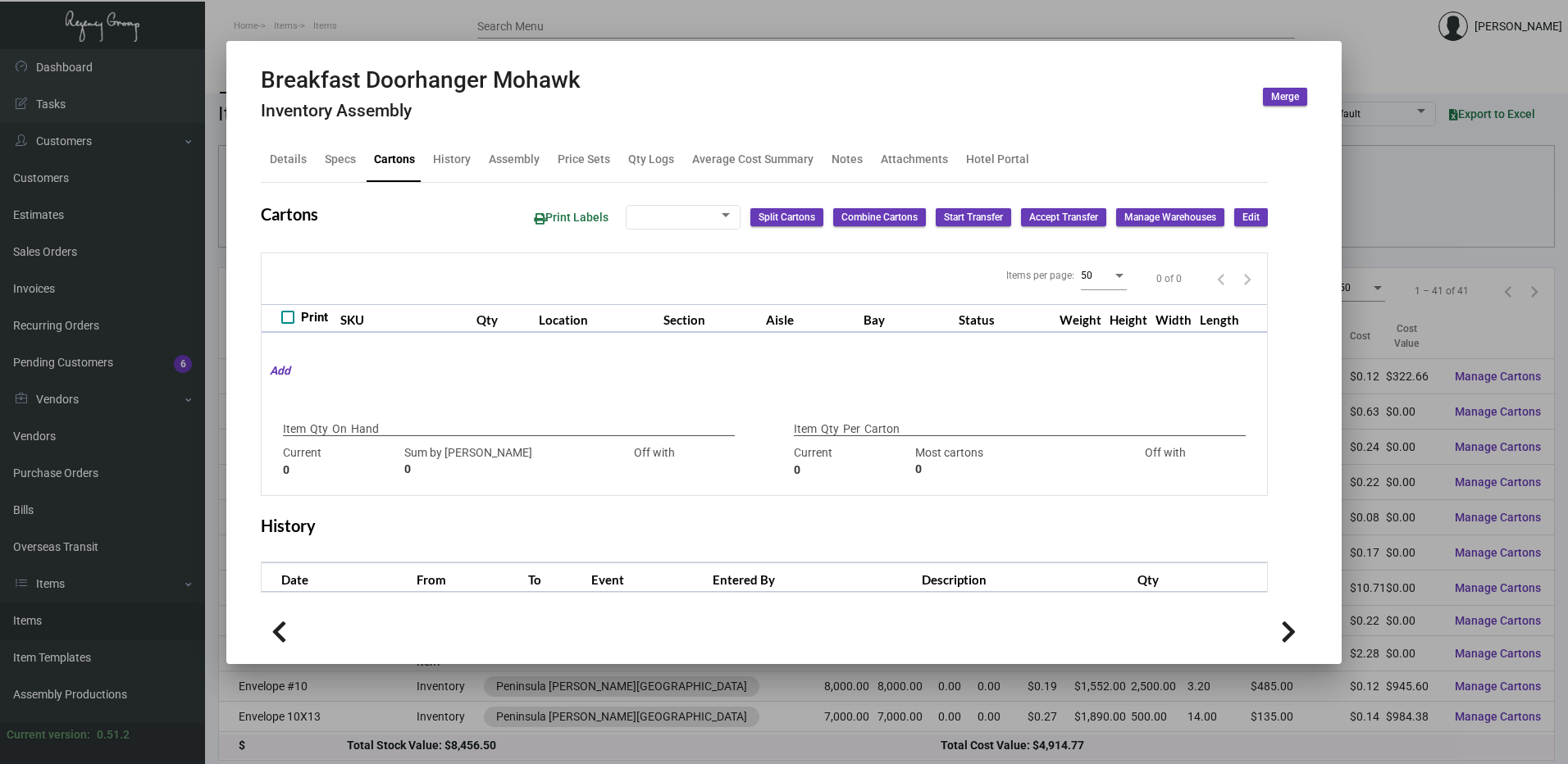
type input "750"
type input "-500"
